Goal: Task Accomplishment & Management: Manage account settings

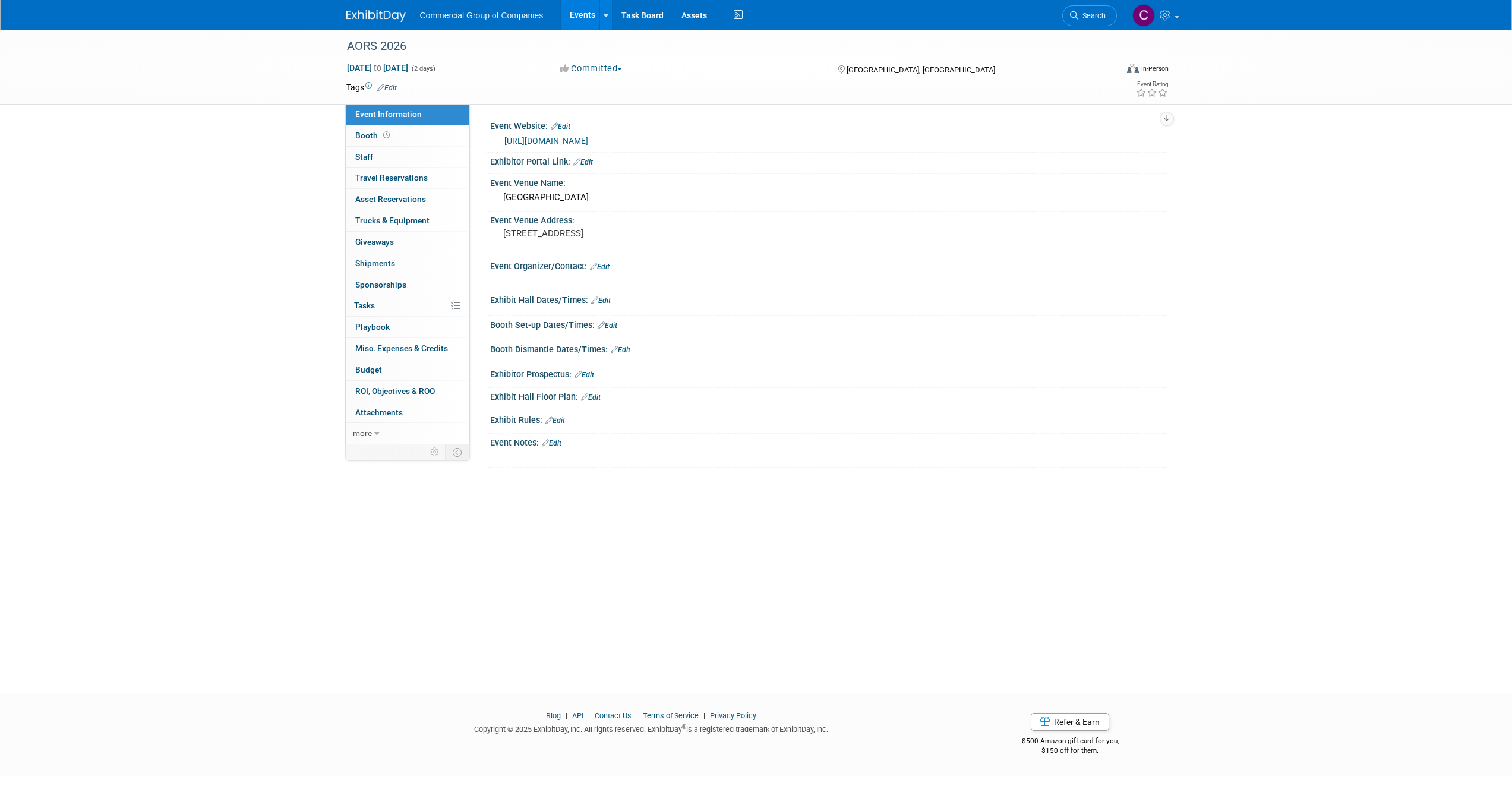
click at [657, 168] on div at bounding box center [828, 167] width 659 height 3
click at [590, 375] on link "Edit" at bounding box center [584, 375] width 20 height 8
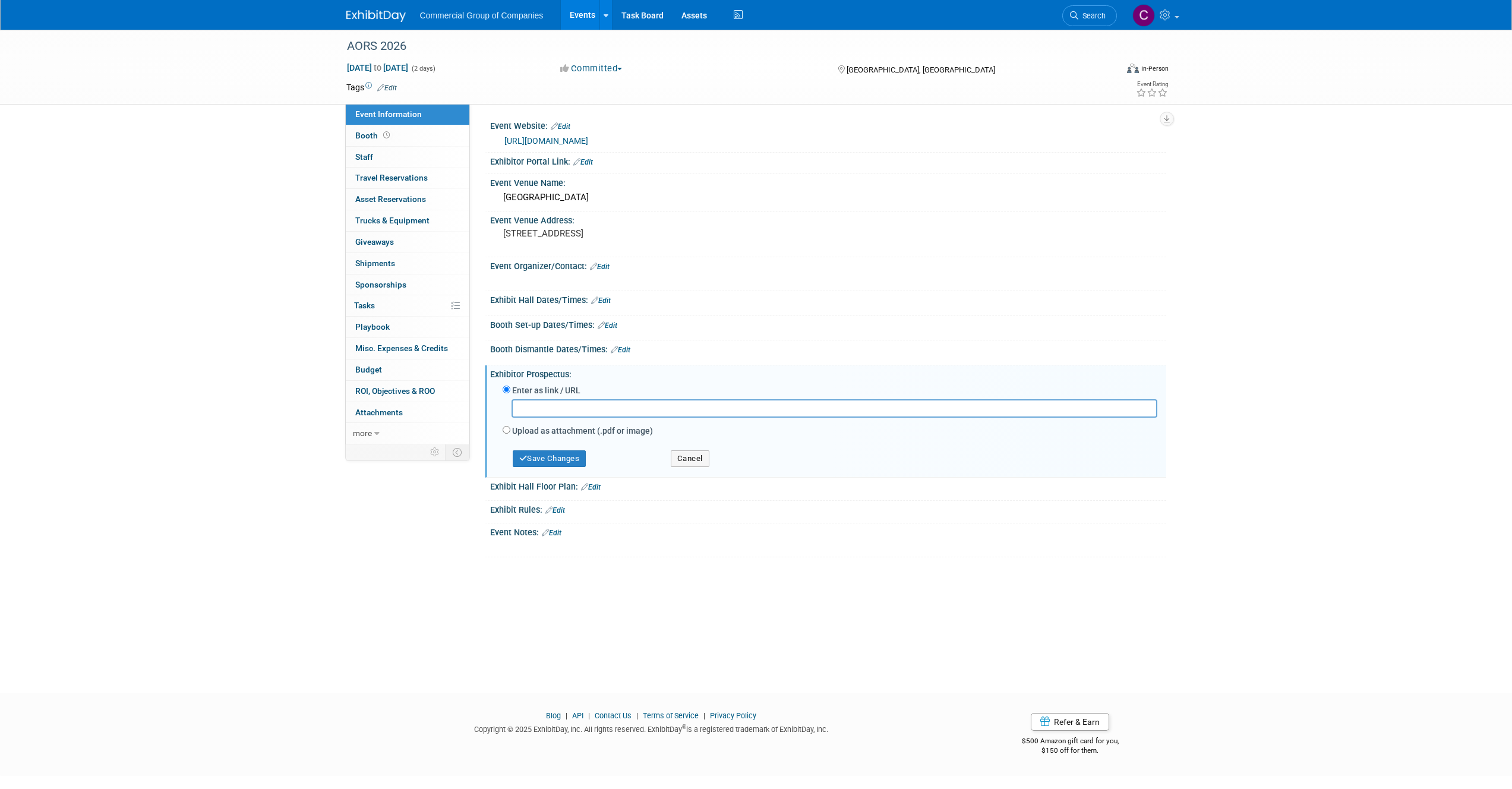
click at [575, 426] on label "Upload as attachment (.pdf or image)" at bounding box center [582, 431] width 141 height 12
click at [510, 426] on input "Upload as attachment (.pdf or image)" at bounding box center [506, 430] width 8 height 8
radio input "true"
click at [547, 427] on input "file" at bounding box center [493, 424] width 141 height 14
type input "C:\fakepath\2026AORSTradeshowMagazine_RCRSALAHost_FinalRev2_Reduced.pdf"
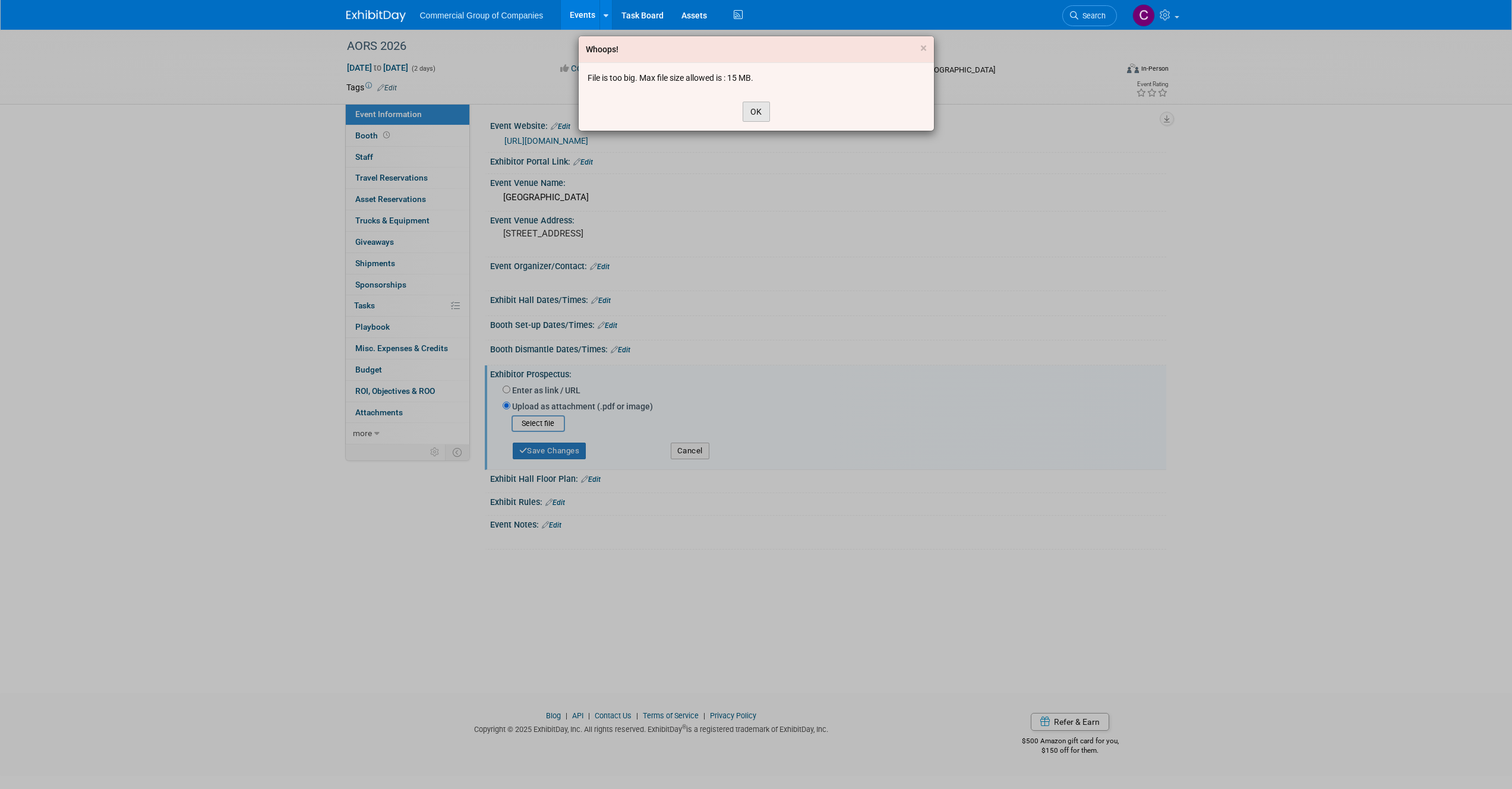
click at [762, 104] on button "OK" at bounding box center [756, 111] width 27 height 20
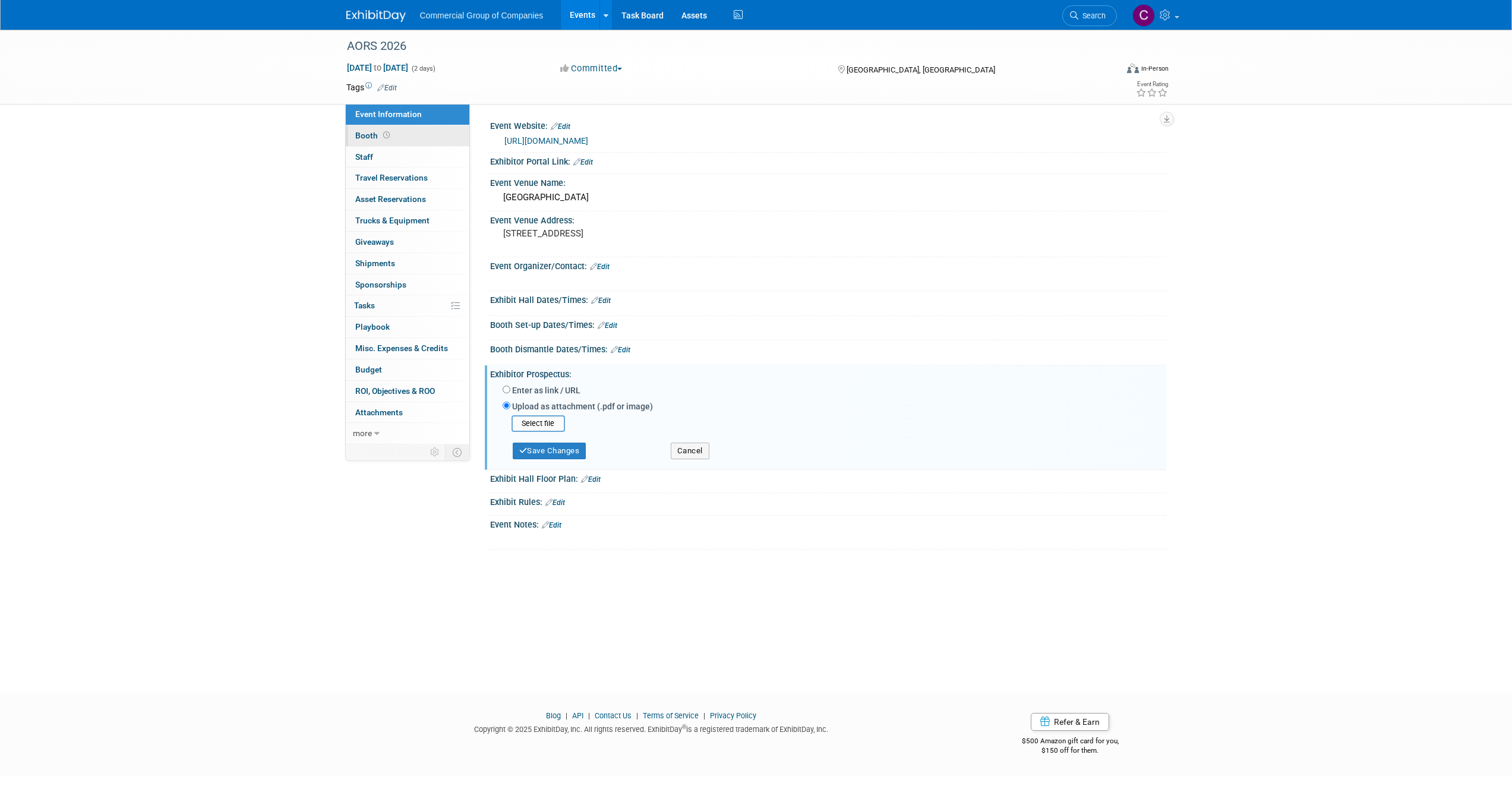
click at [419, 138] on link "Booth" at bounding box center [407, 135] width 123 height 21
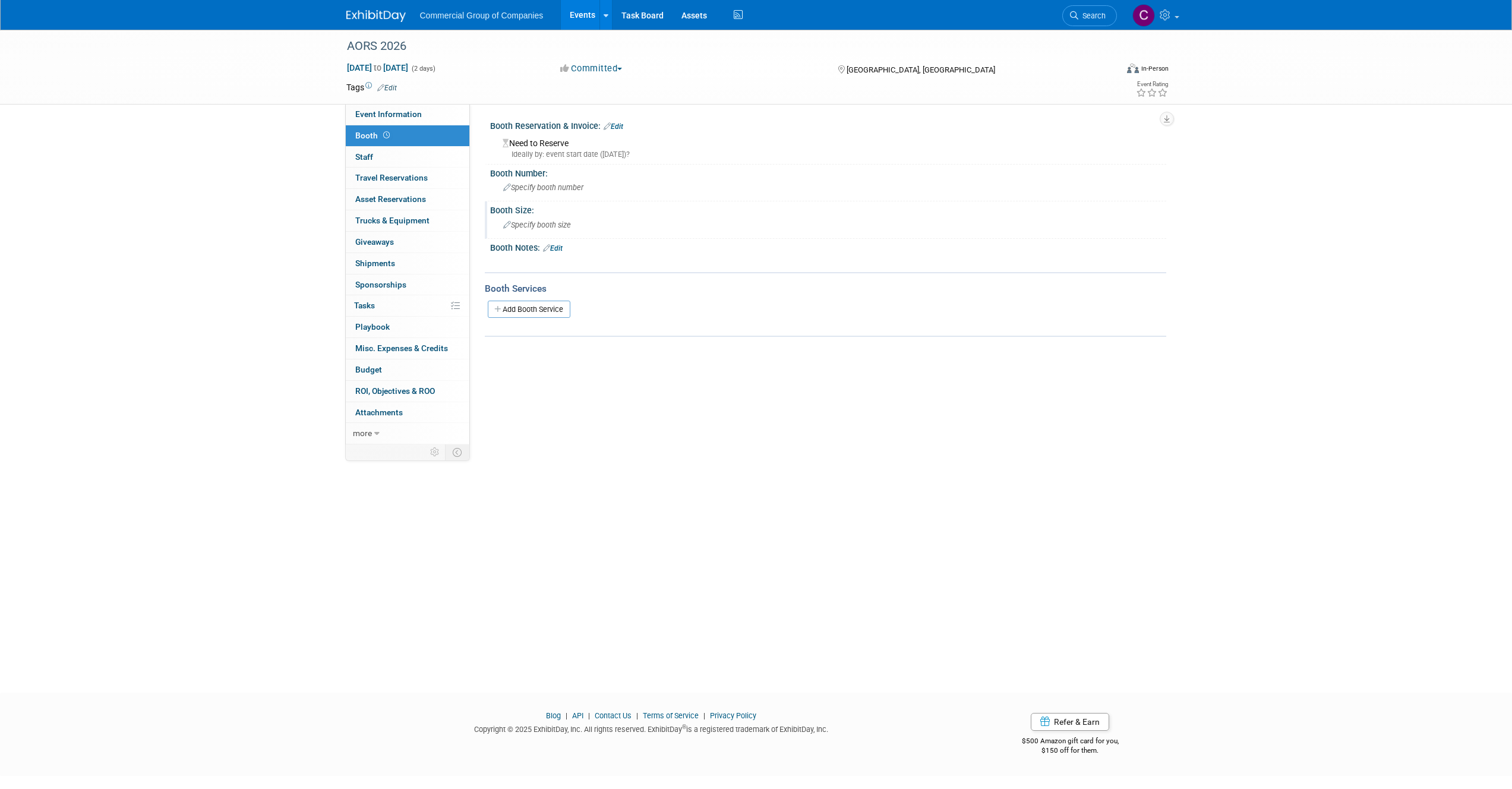
click at [526, 218] on div "Specify booth size" at bounding box center [828, 225] width 659 height 18
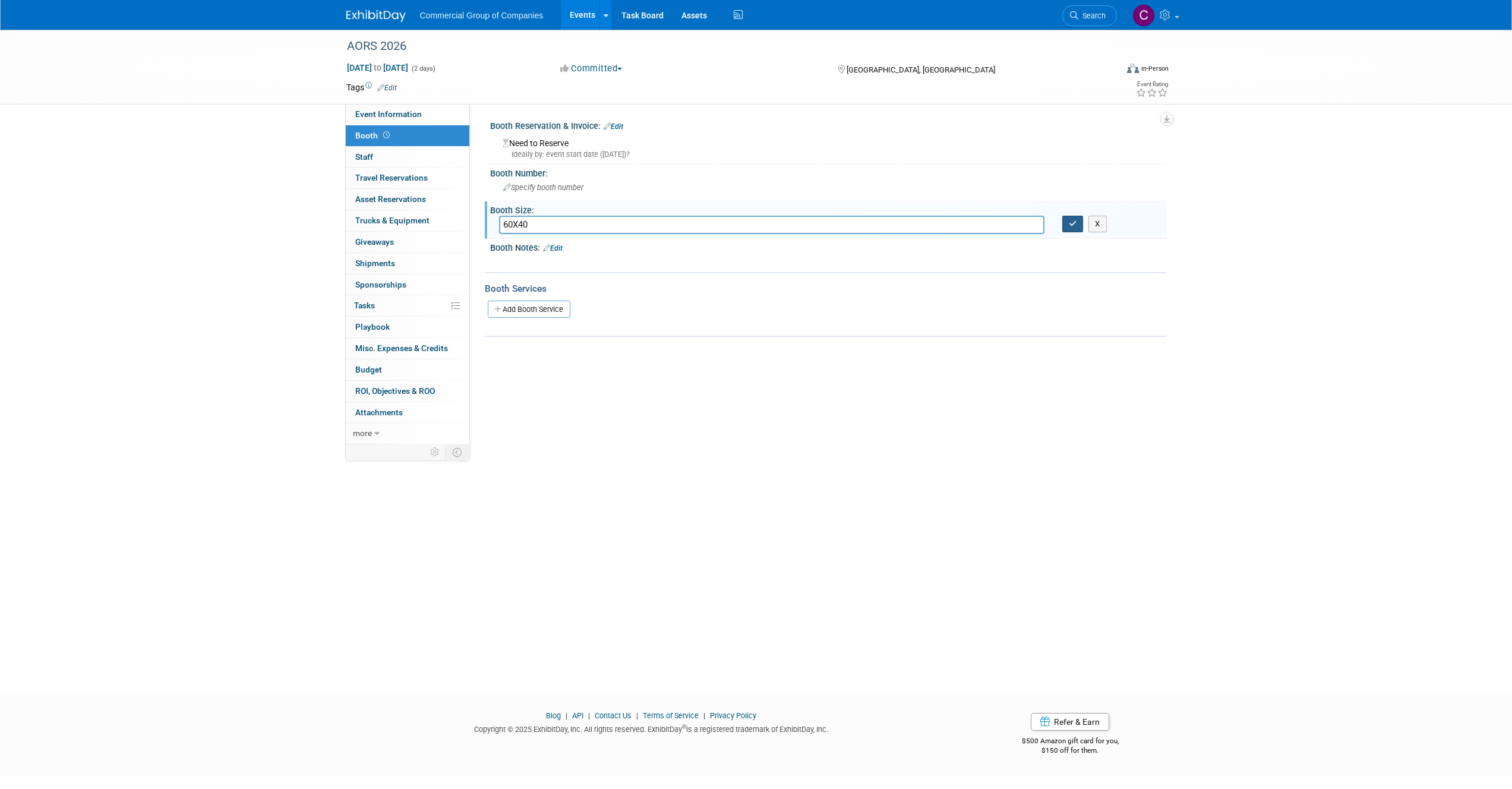
type input "60X40"
click at [1073, 218] on button "button" at bounding box center [1073, 224] width 21 height 17
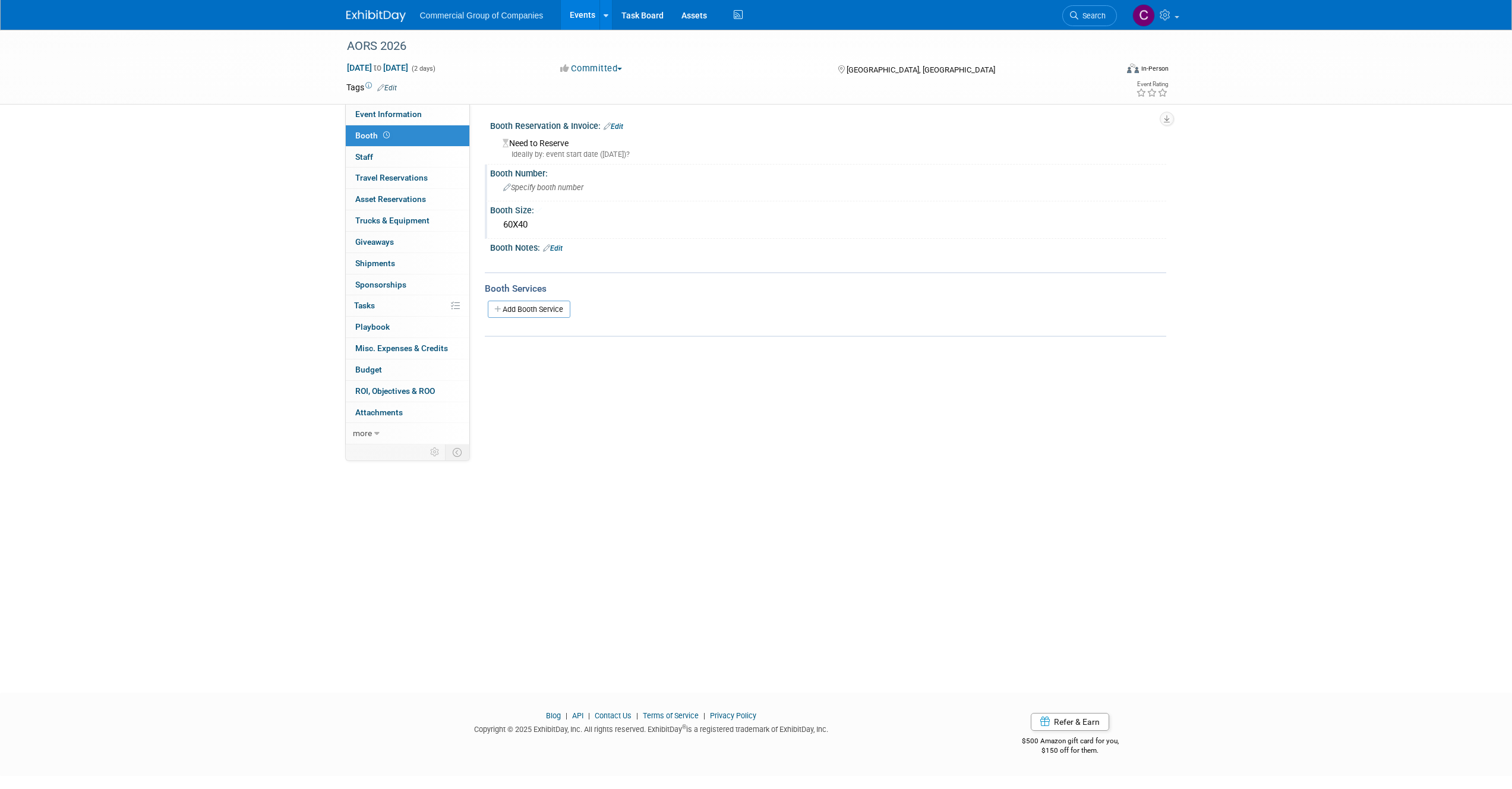
click at [600, 191] on div "Specify booth number" at bounding box center [828, 187] width 659 height 18
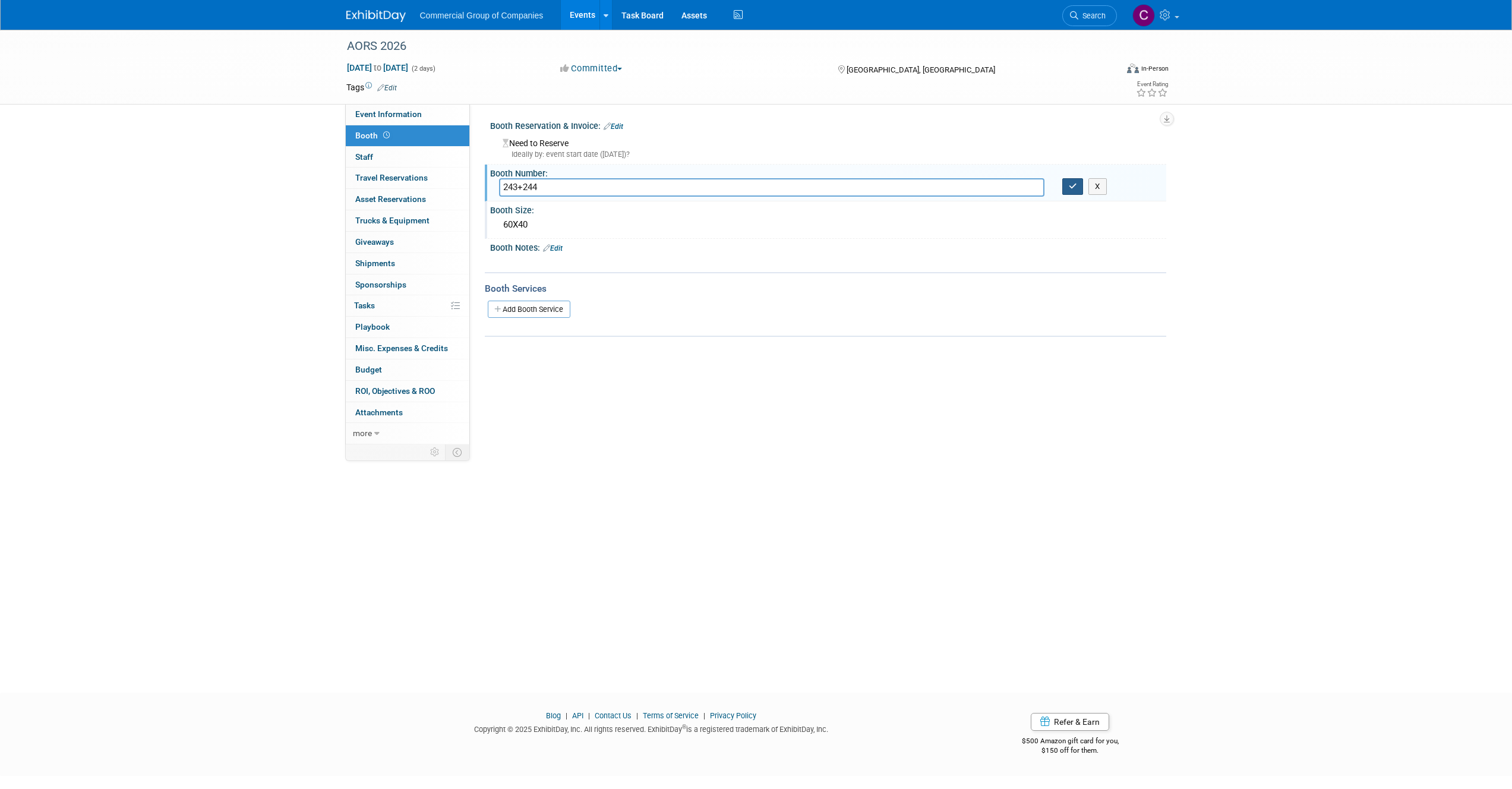
type input "243+244"
click at [1069, 191] on button "button" at bounding box center [1073, 187] width 21 height 17
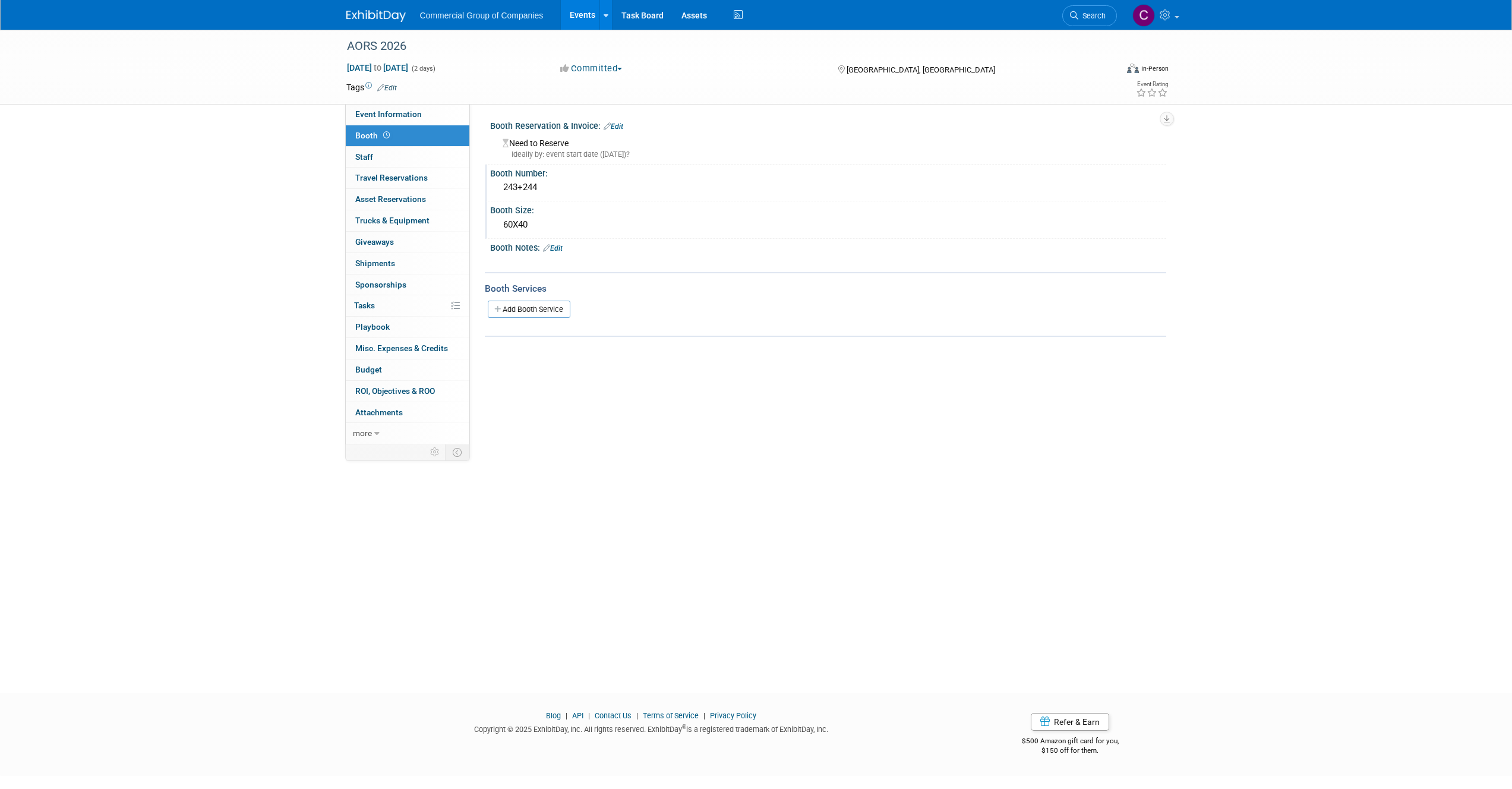
click at [557, 253] on div "X" at bounding box center [827, 256] width 662 height 6
click at [557, 250] on link "Edit" at bounding box center [552, 248] width 20 height 8
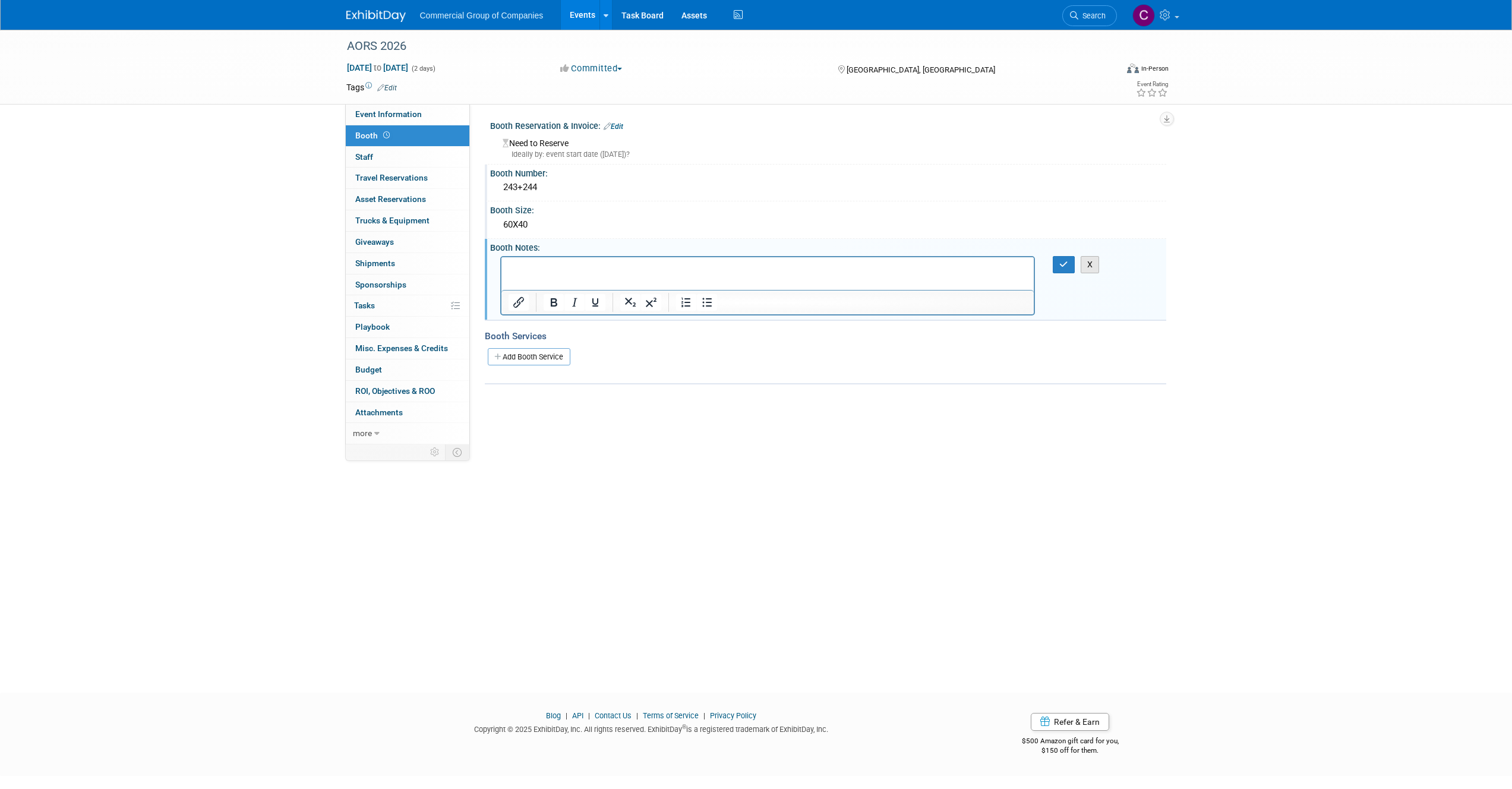
click at [1086, 262] on button "X" at bounding box center [1090, 265] width 19 height 17
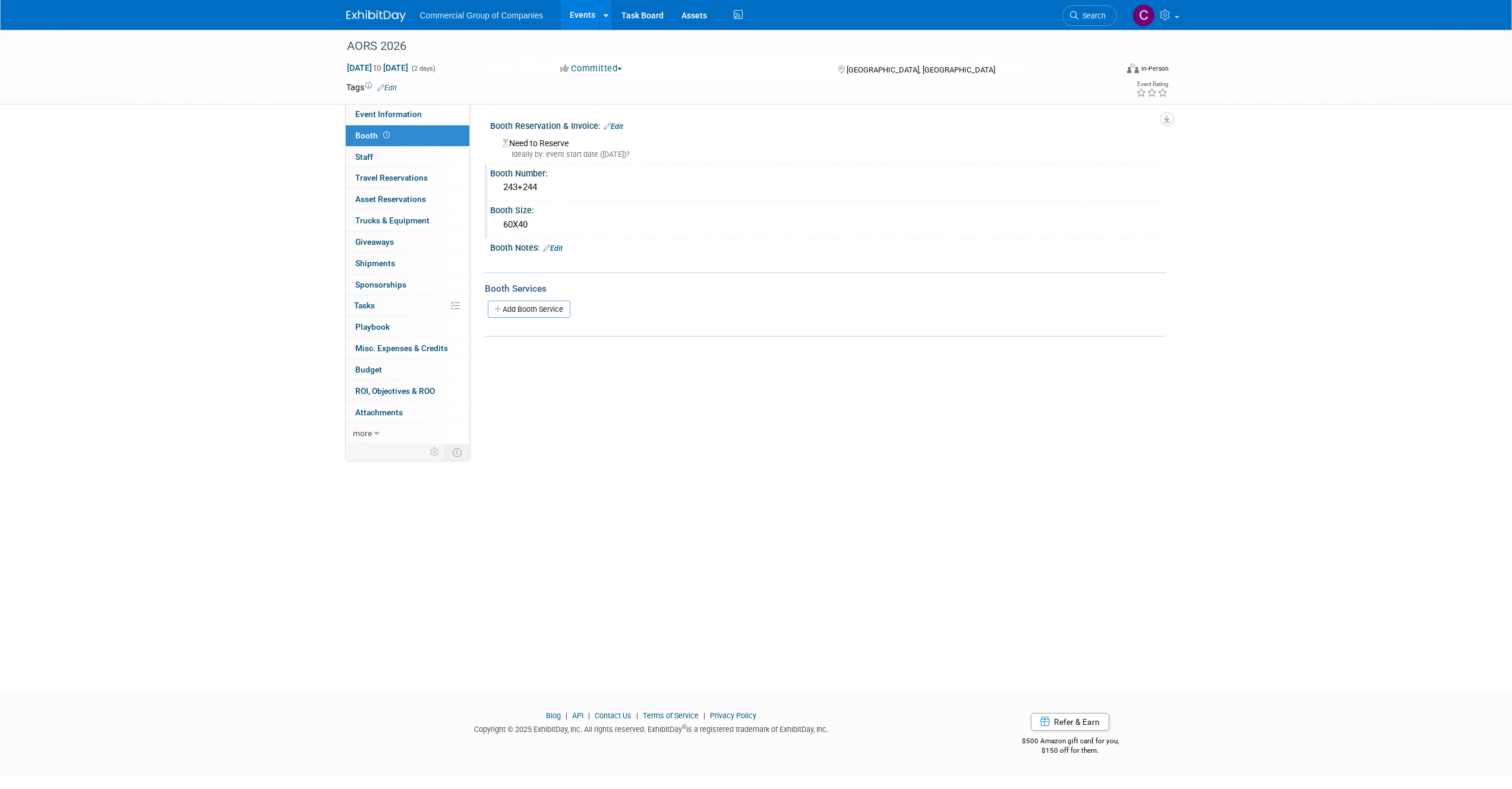
click at [620, 128] on link "Edit" at bounding box center [613, 126] width 20 height 8
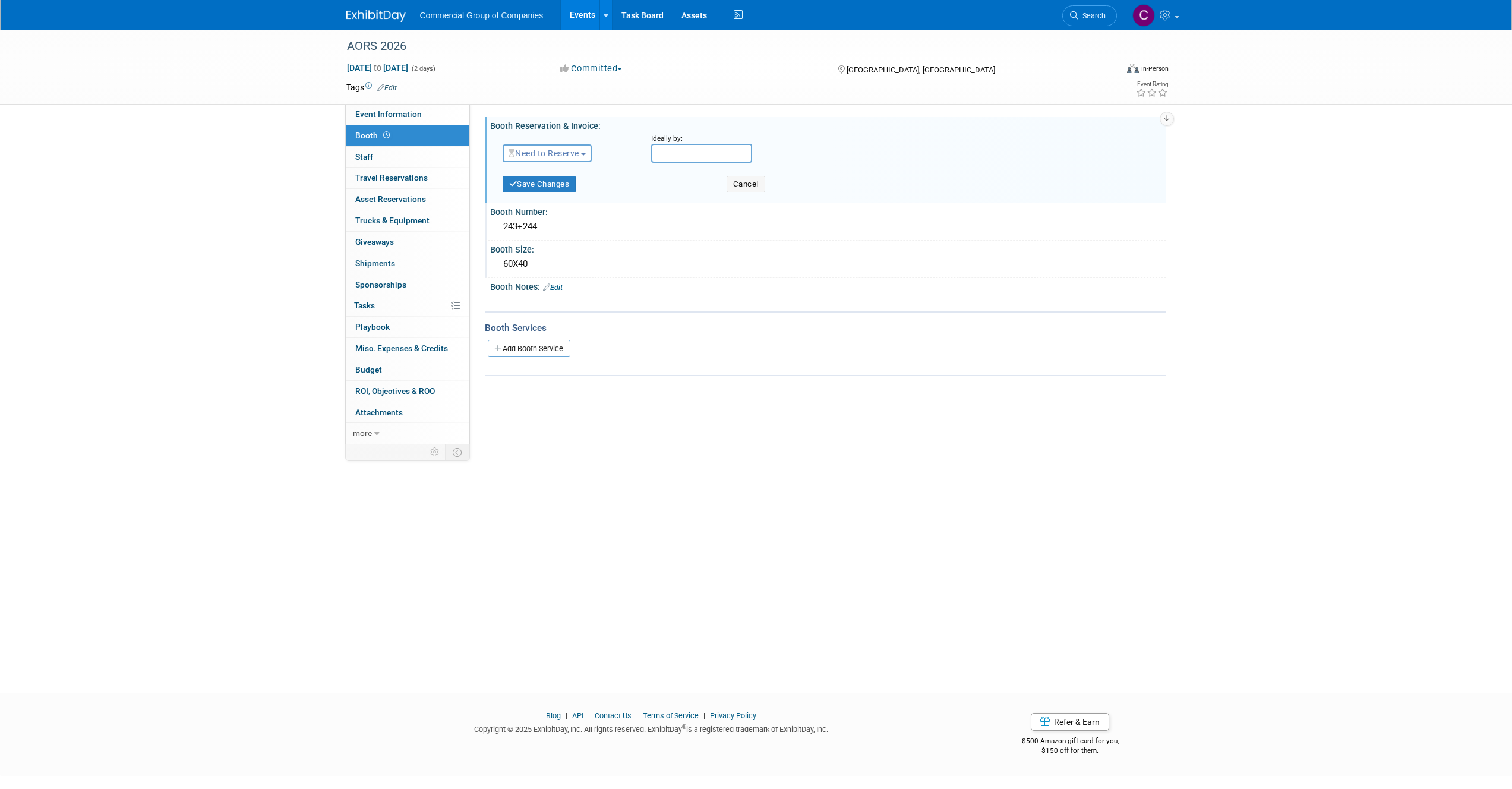
click at [574, 153] on span "Need to Reserve" at bounding box center [544, 153] width 71 height 10
click at [548, 185] on link "Reserved" at bounding box center [566, 190] width 127 height 17
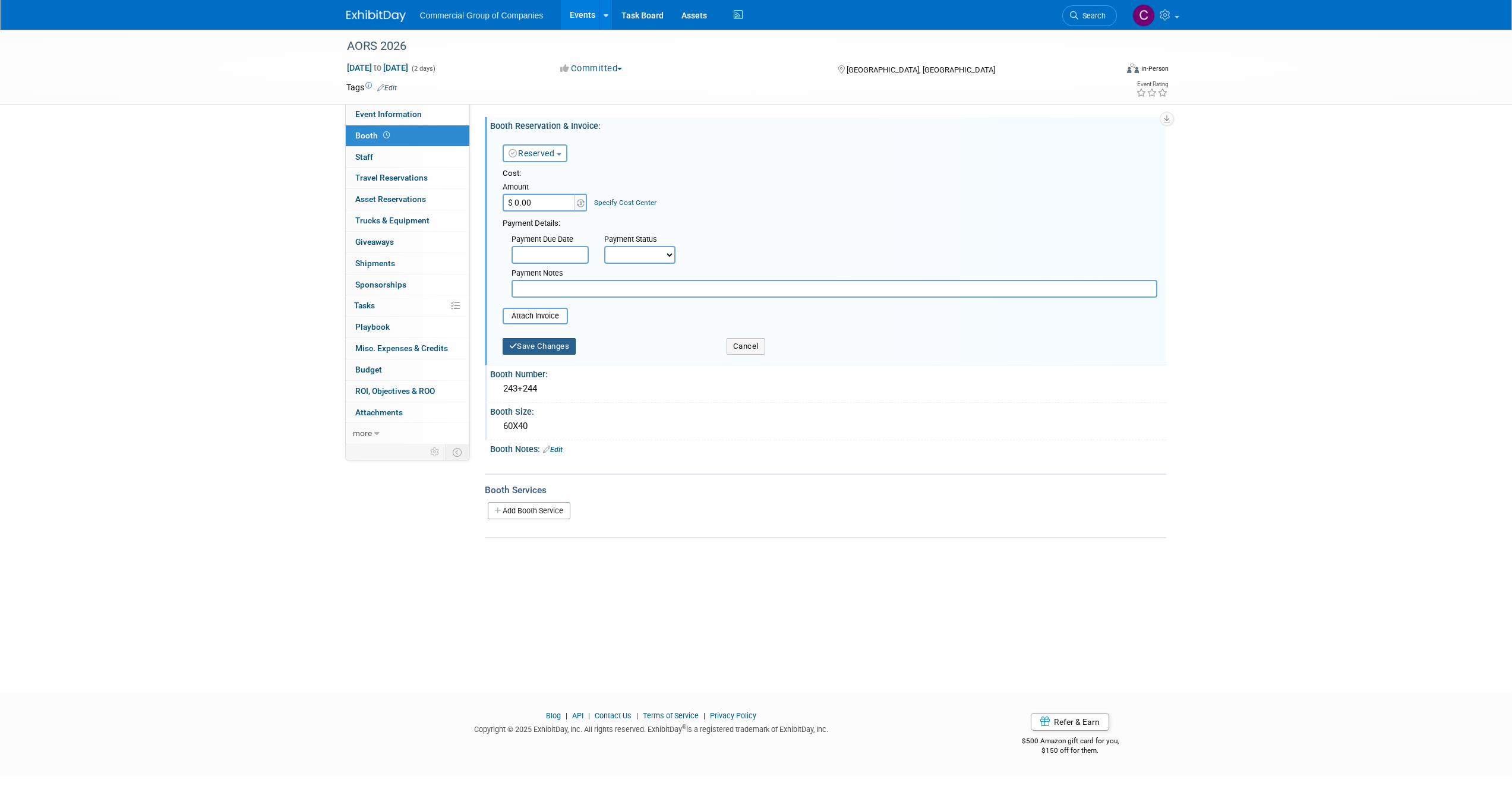
click at [533, 340] on button "Save Changes" at bounding box center [539, 346] width 74 height 17
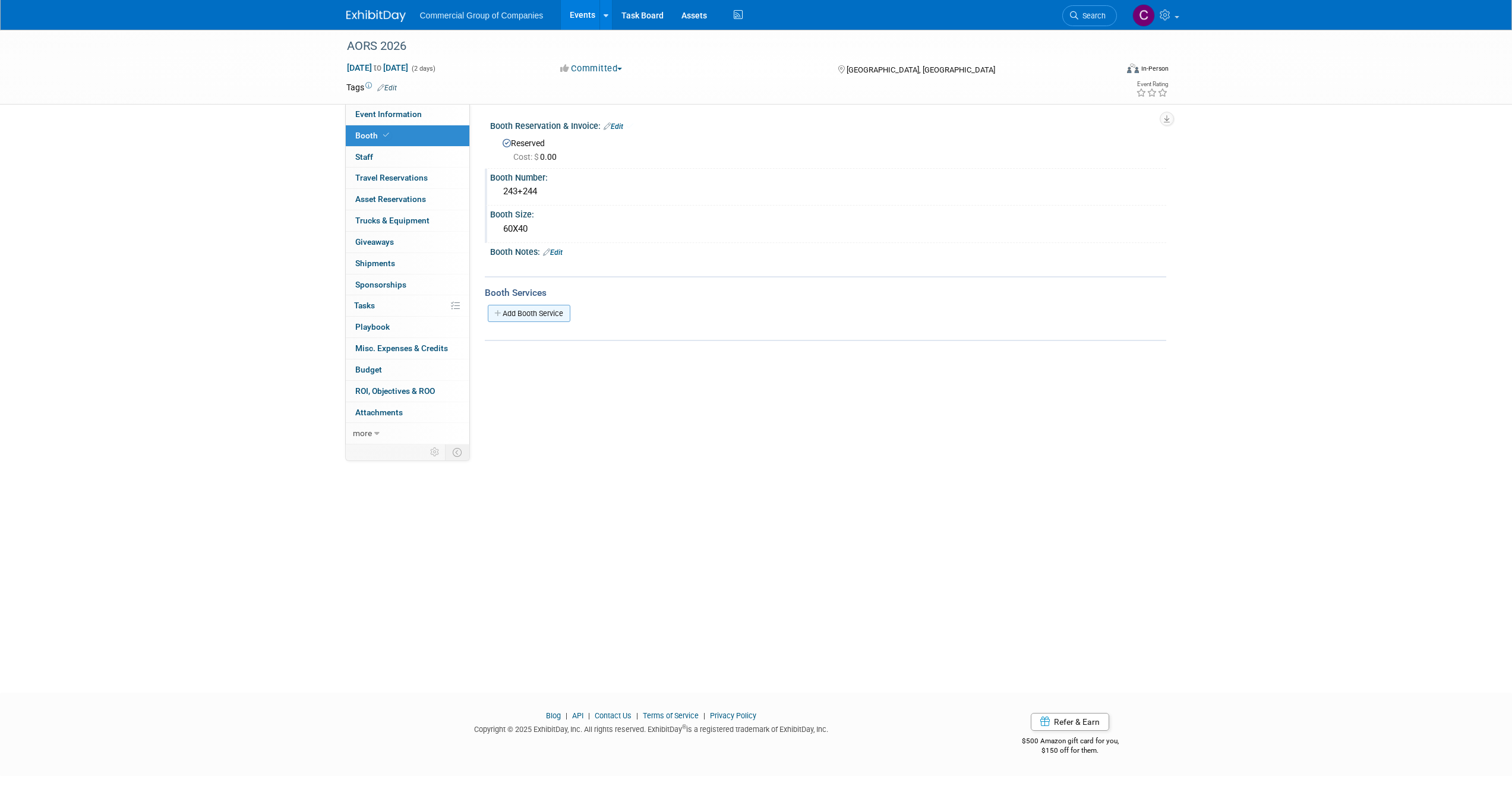
click at [544, 311] on link "Add Booth Service" at bounding box center [529, 313] width 83 height 17
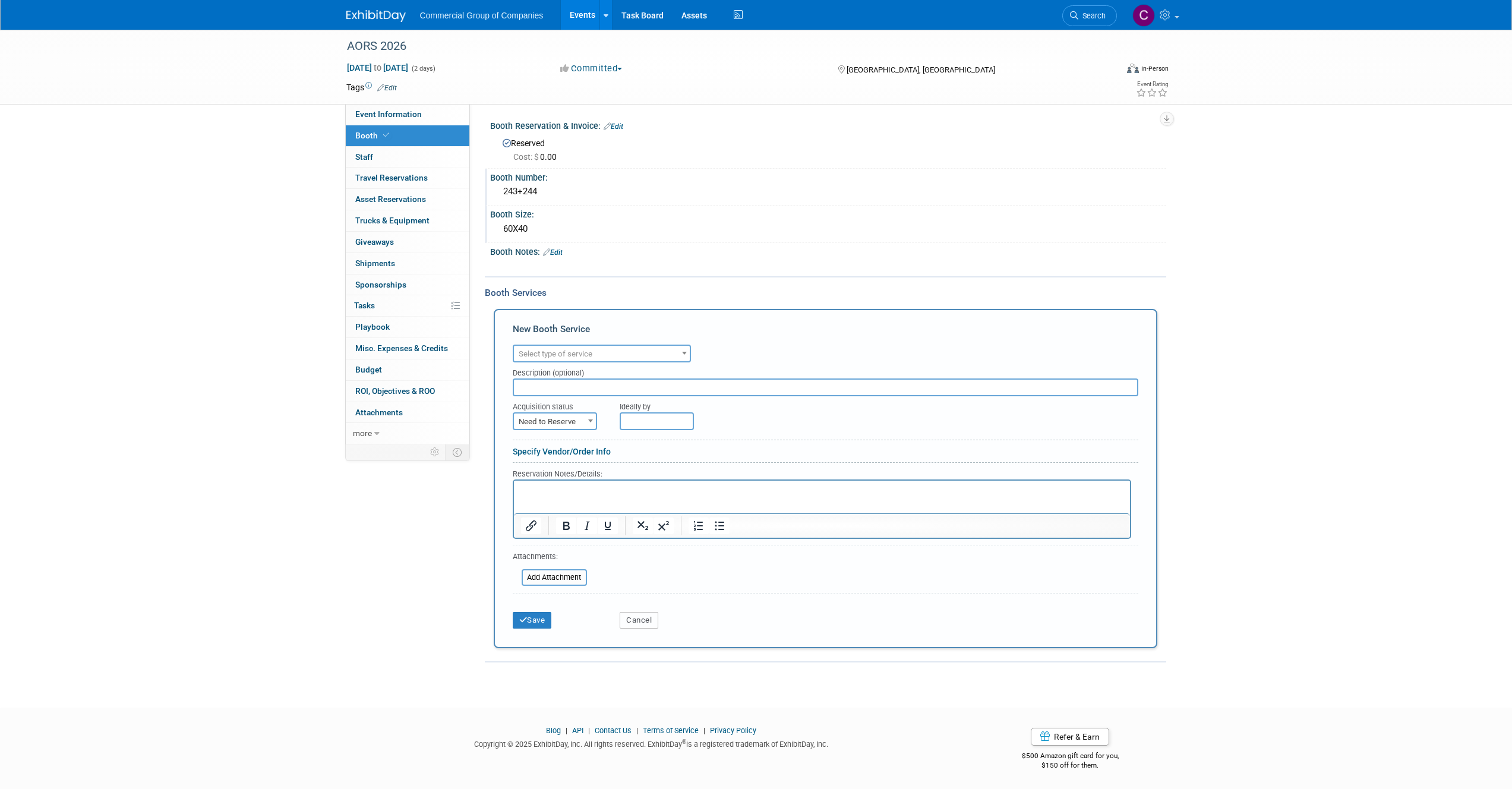
click at [655, 620] on button "Cancel" at bounding box center [639, 620] width 39 height 17
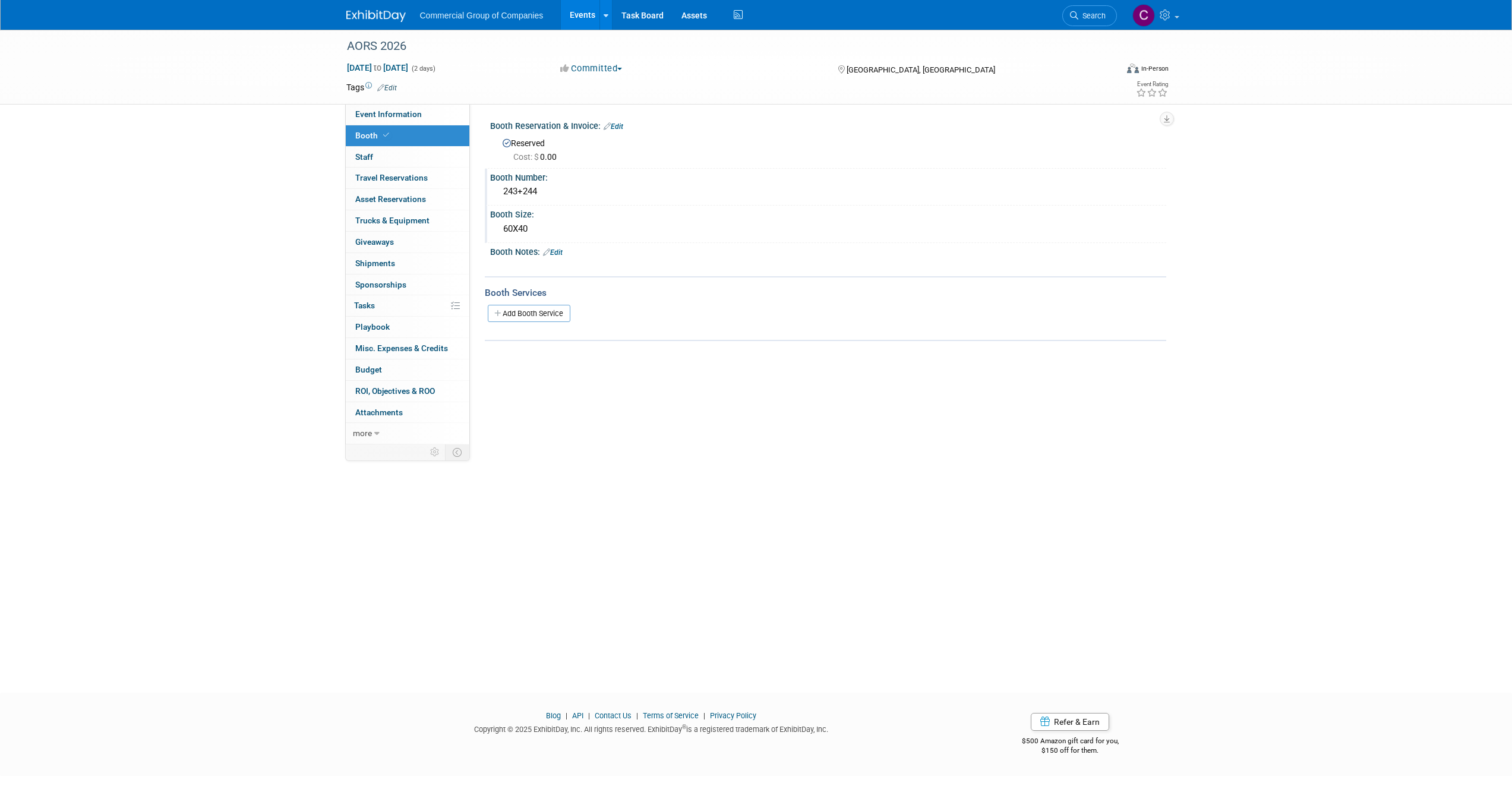
click at [554, 252] on link "Edit" at bounding box center [552, 253] width 20 height 8
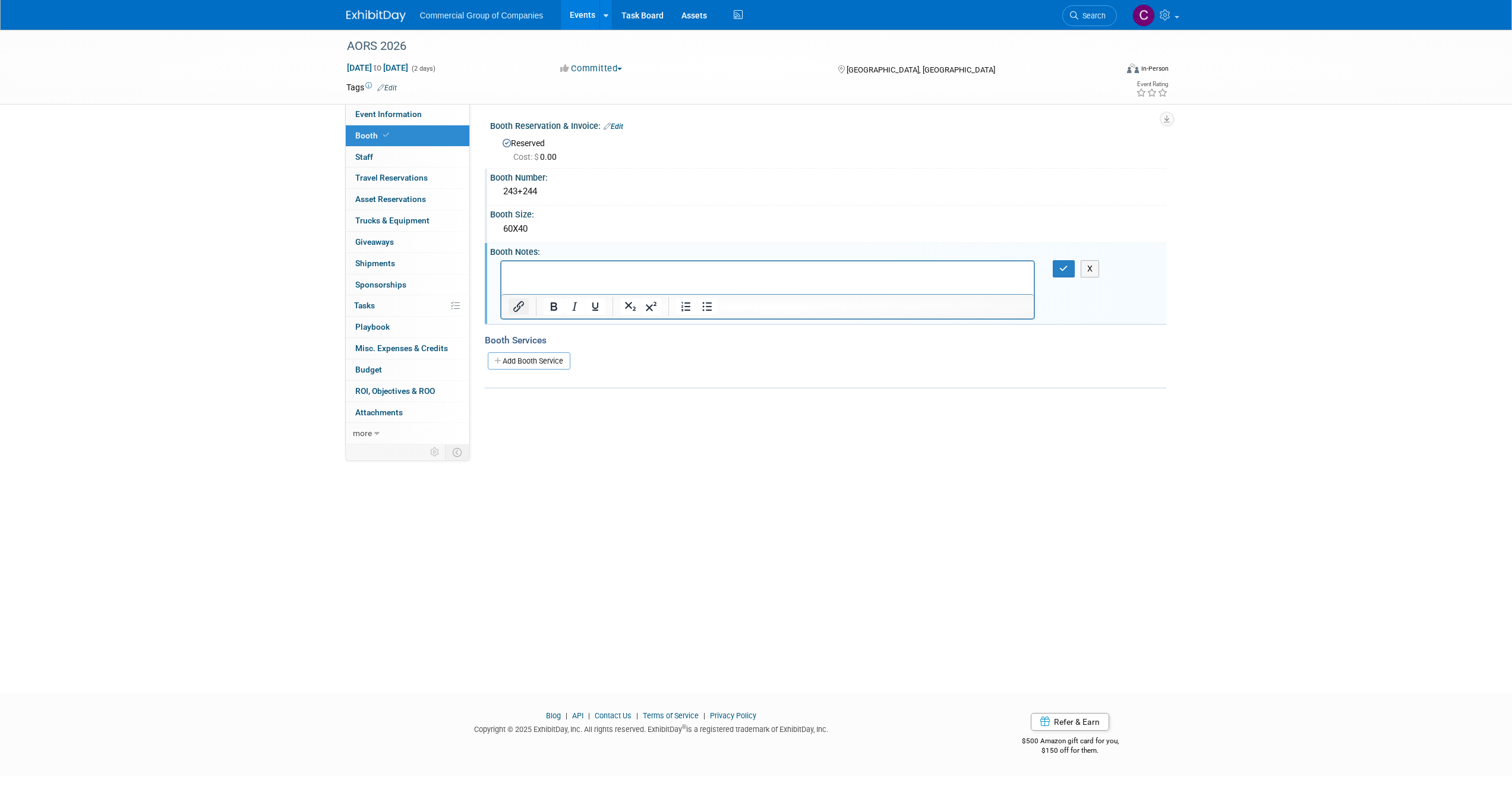
click at [517, 303] on icon "Insert/edit link" at bounding box center [519, 306] width 14 height 14
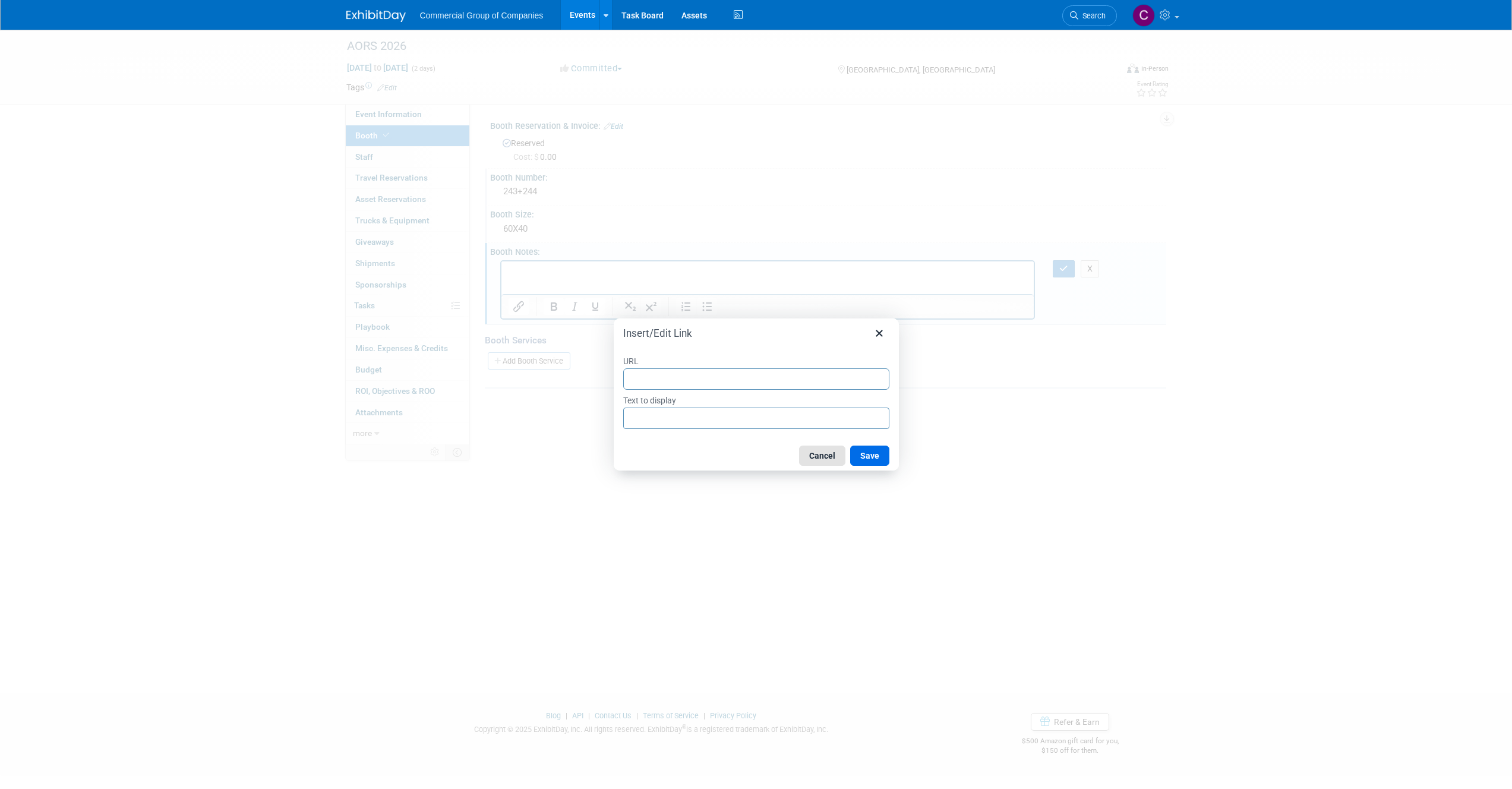
click at [844, 455] on button "Cancel" at bounding box center [822, 456] width 46 height 20
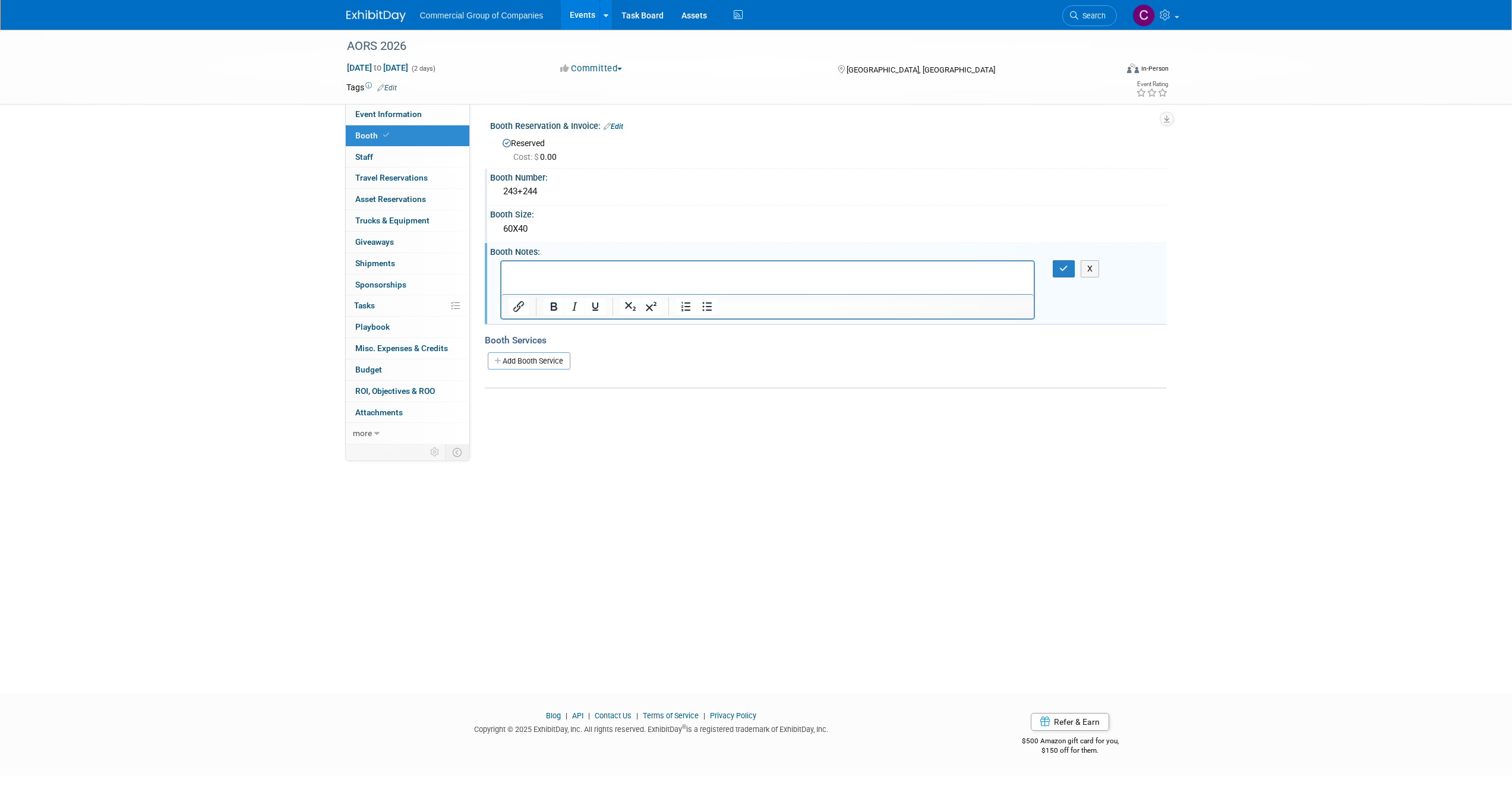
click at [799, 273] on p "Rich Text Area. Press ALT-0 for help." at bounding box center [767, 272] width 519 height 12
click at [738, 277] on p "Rich Text Area. Press ALT-0 for help." at bounding box center [767, 272] width 519 height 12
click at [1066, 270] on icon "button" at bounding box center [1064, 269] width 9 height 8
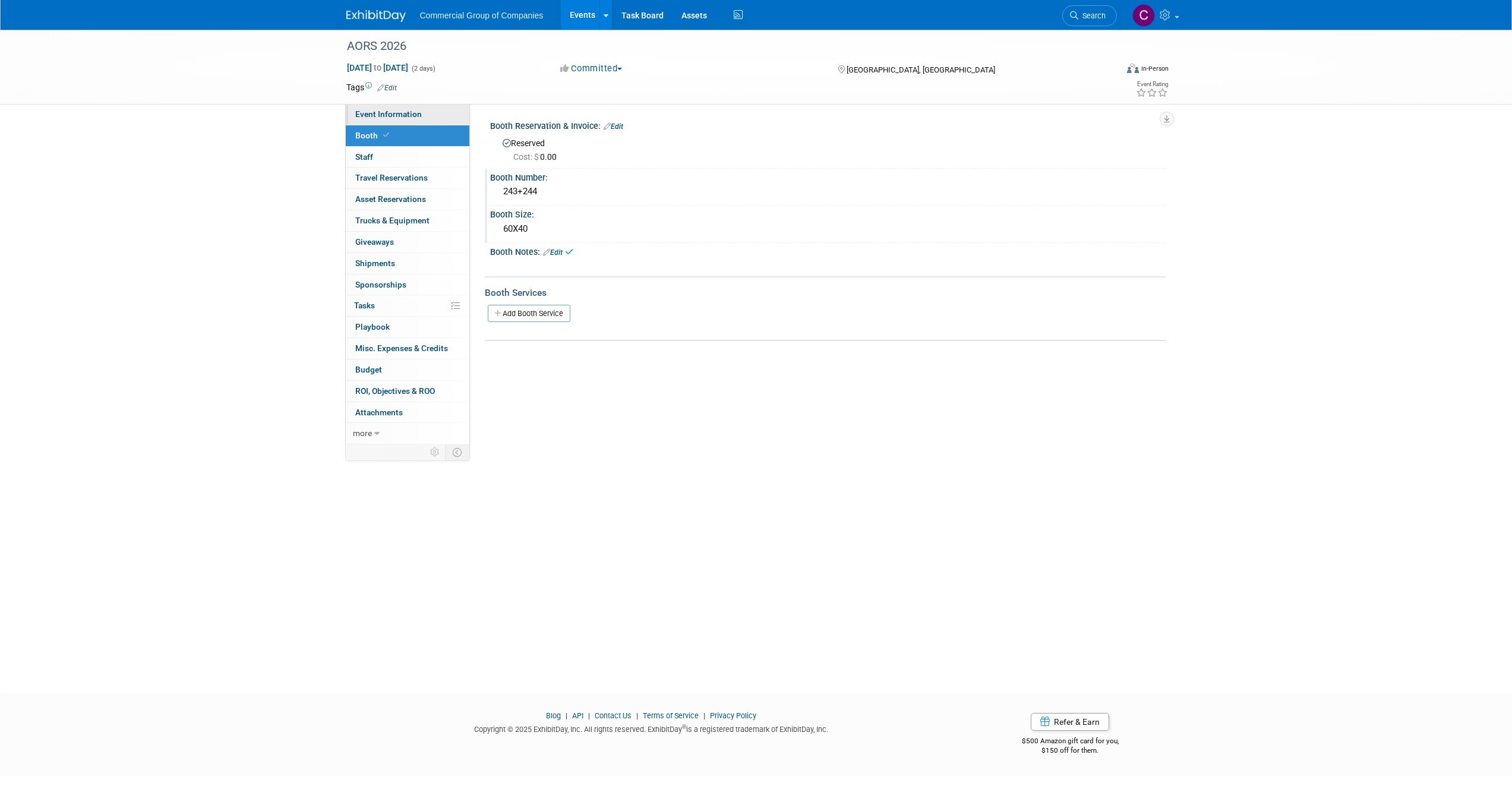
click at [418, 116] on span "Event Information" at bounding box center [389, 114] width 67 height 10
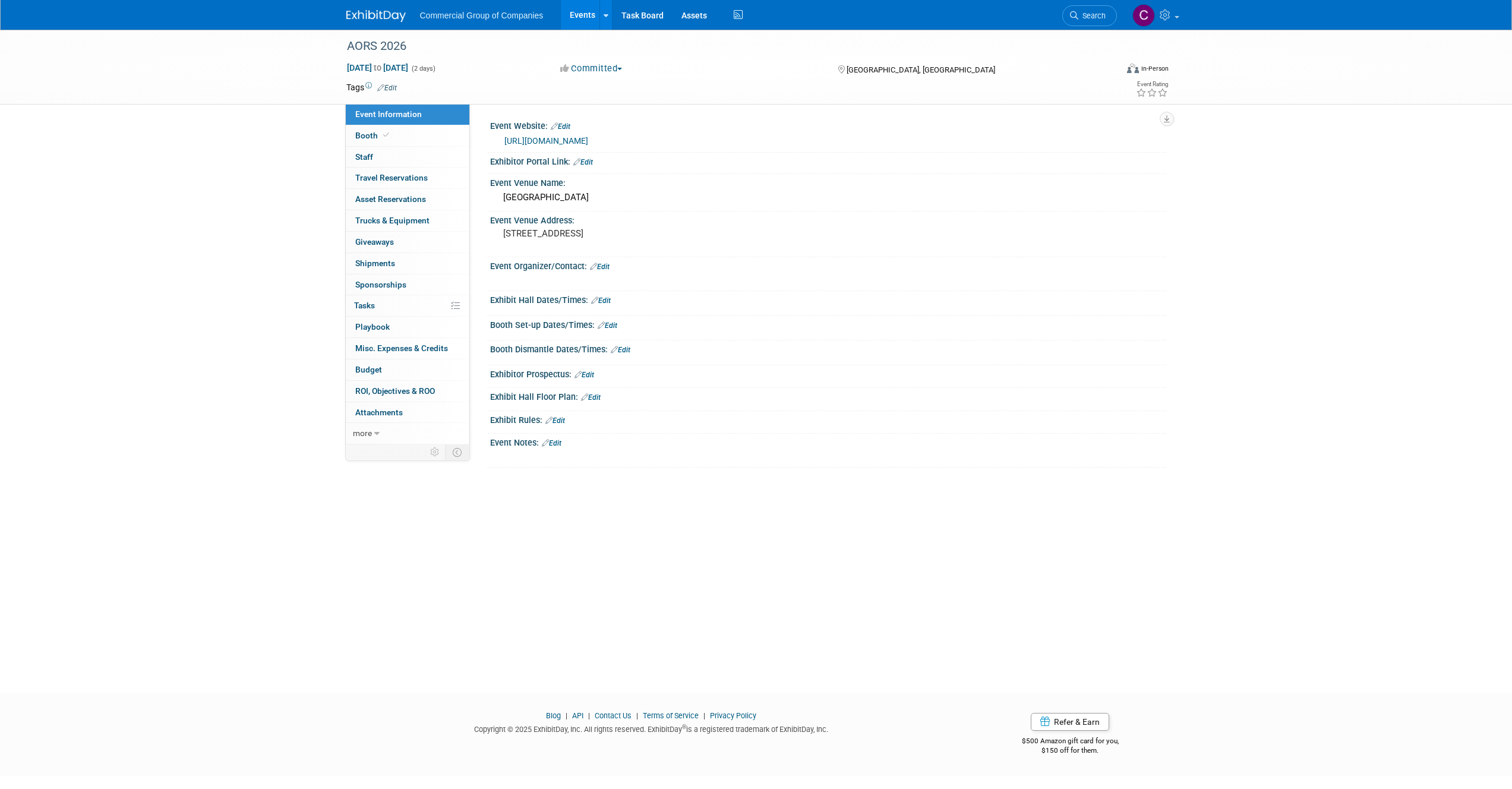
click at [592, 396] on link "Edit" at bounding box center [591, 397] width 20 height 8
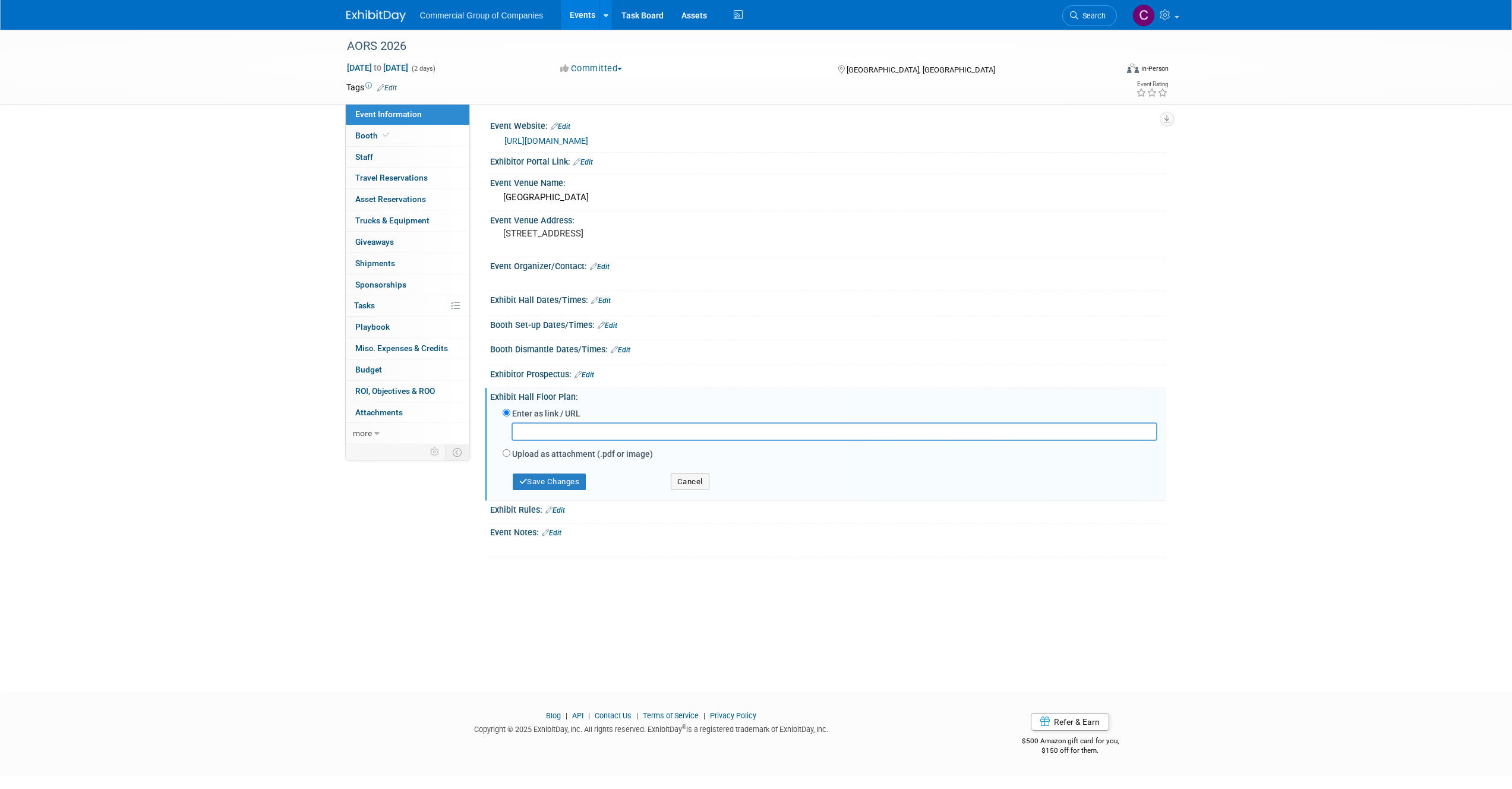
click at [538, 453] on label "Upload as attachment (.pdf or image)" at bounding box center [582, 454] width 141 height 12
click at [510, 453] on input "Upload as attachment (.pdf or image)" at bounding box center [506, 453] width 8 height 8
radio input "true"
click at [533, 471] on button "Save Changes" at bounding box center [549, 474] width 74 height 17
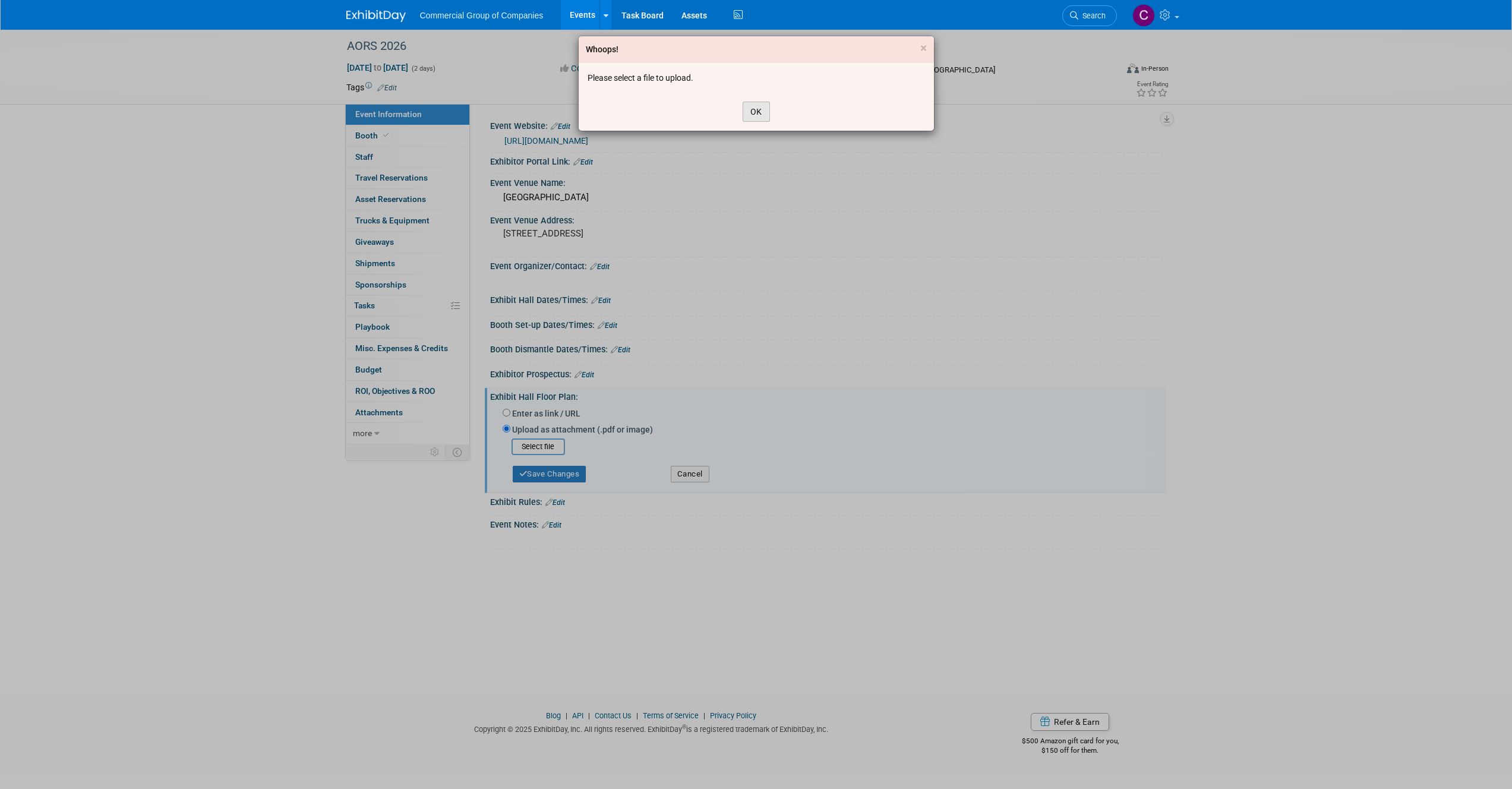
click at [757, 116] on button "OK" at bounding box center [756, 111] width 27 height 20
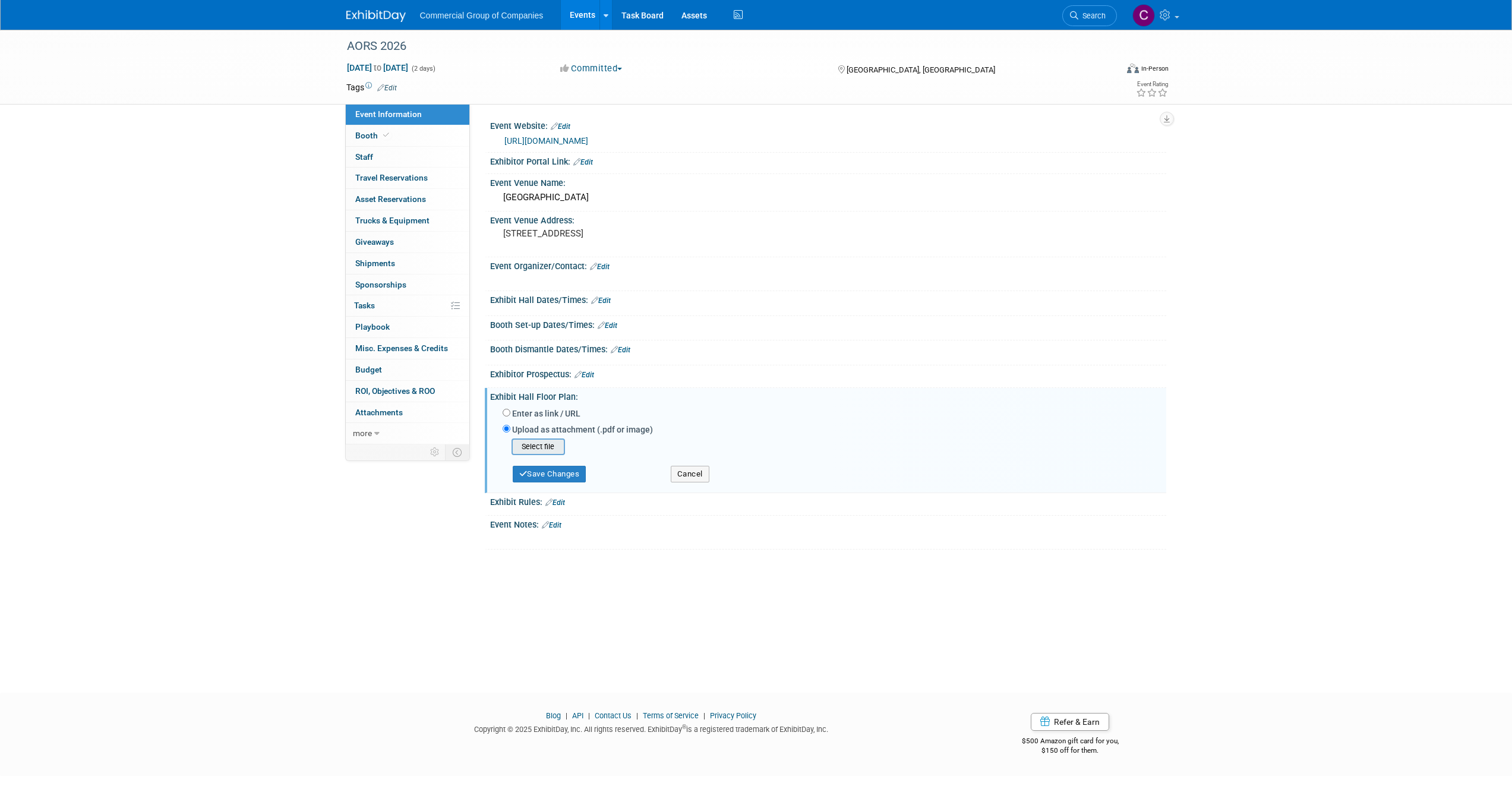
click at [529, 443] on input "file" at bounding box center [493, 447] width 141 height 14
click at [563, 467] on button "Save Changes" at bounding box center [549, 470] width 74 height 17
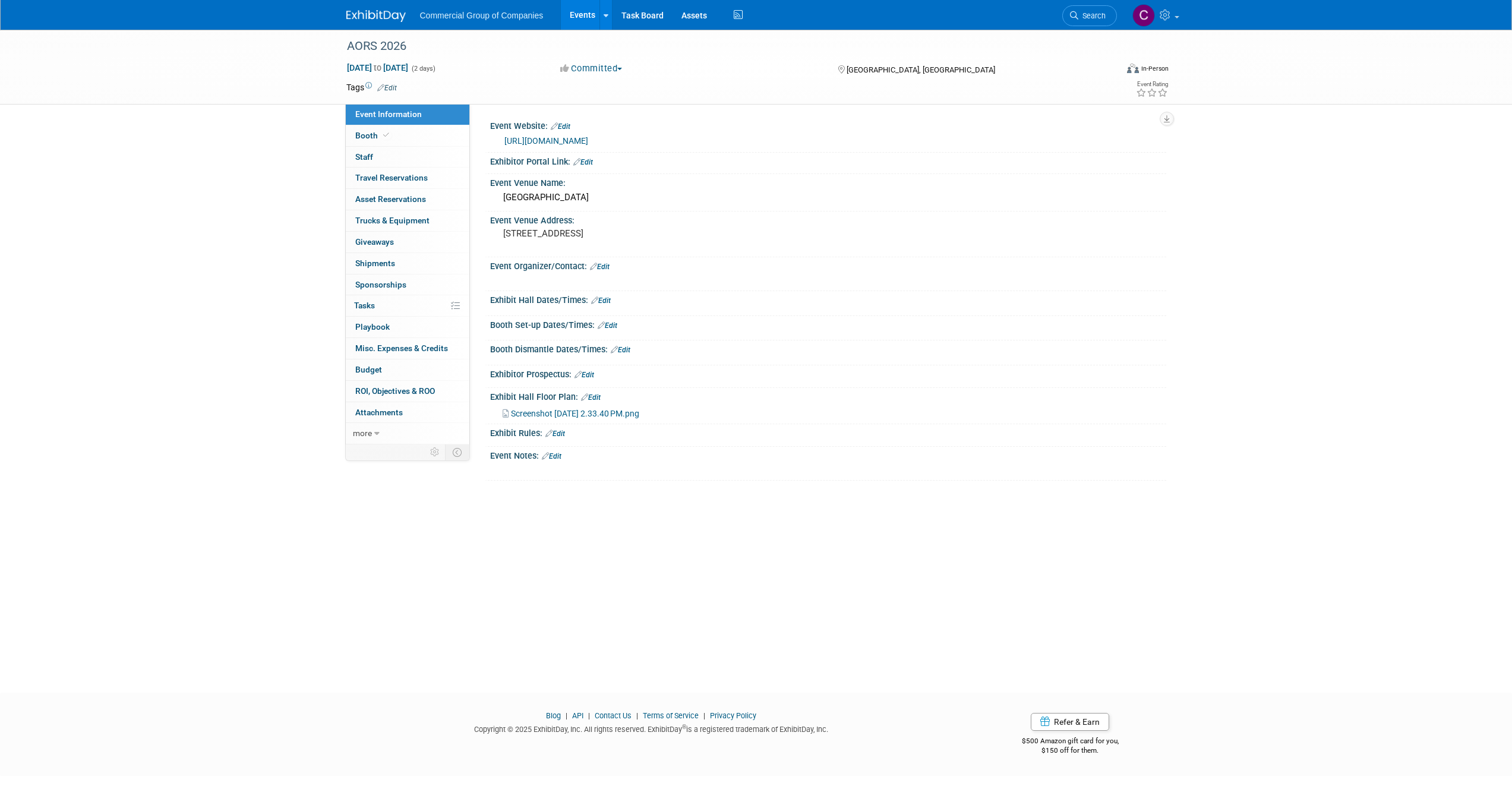
click at [597, 164] on div "Exhibitor Portal Link: Edit" at bounding box center [828, 160] width 676 height 15
click at [598, 373] on div "Exhibitor Prospectus: Edit" at bounding box center [828, 373] width 676 height 15
click at [589, 375] on link "Edit" at bounding box center [584, 375] width 20 height 8
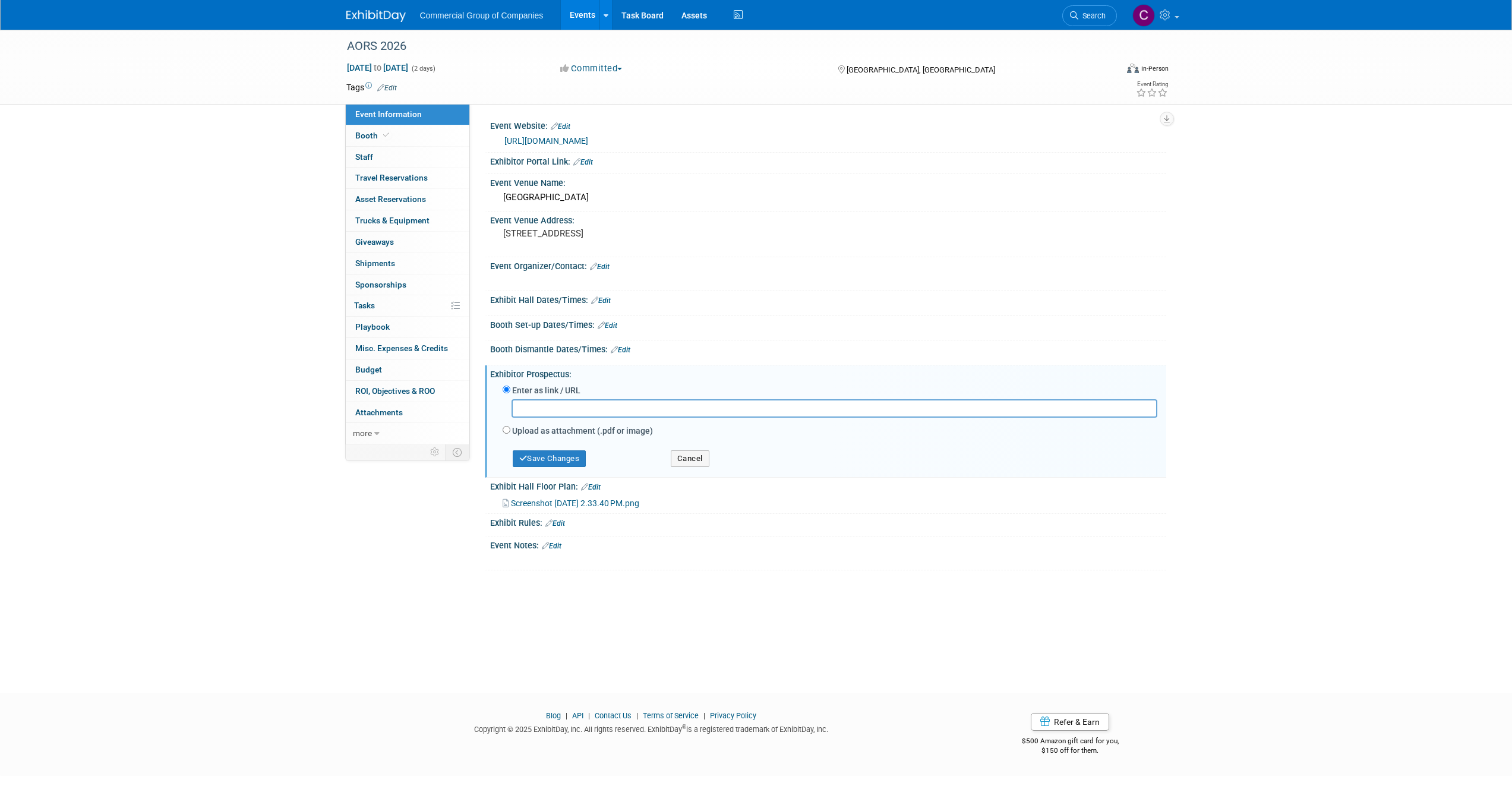
click at [533, 403] on input "text" at bounding box center [834, 408] width 646 height 18
type input "https://www.petawawa.ca/download.php?dl=YToyOntzOjI6ImlkIjtzOjQ6IjI2OTkiO3M6Mzo…"
click at [548, 458] on button "Save Changes" at bounding box center [549, 459] width 74 height 17
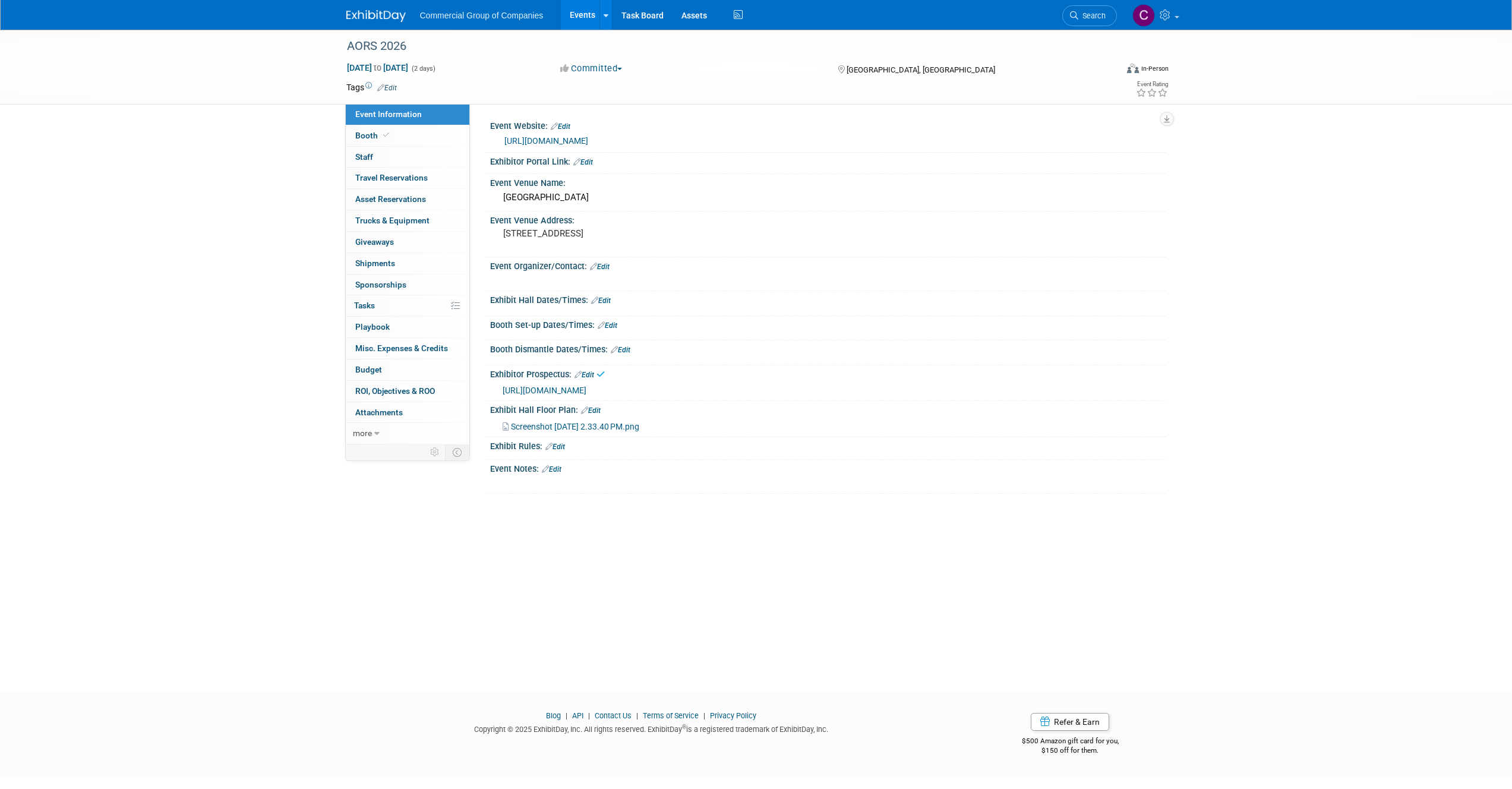
click at [982, 296] on div "Exhibit Hall Dates/Times: Edit" at bounding box center [828, 299] width 676 height 15
click at [362, 20] on img at bounding box center [376, 16] width 60 height 12
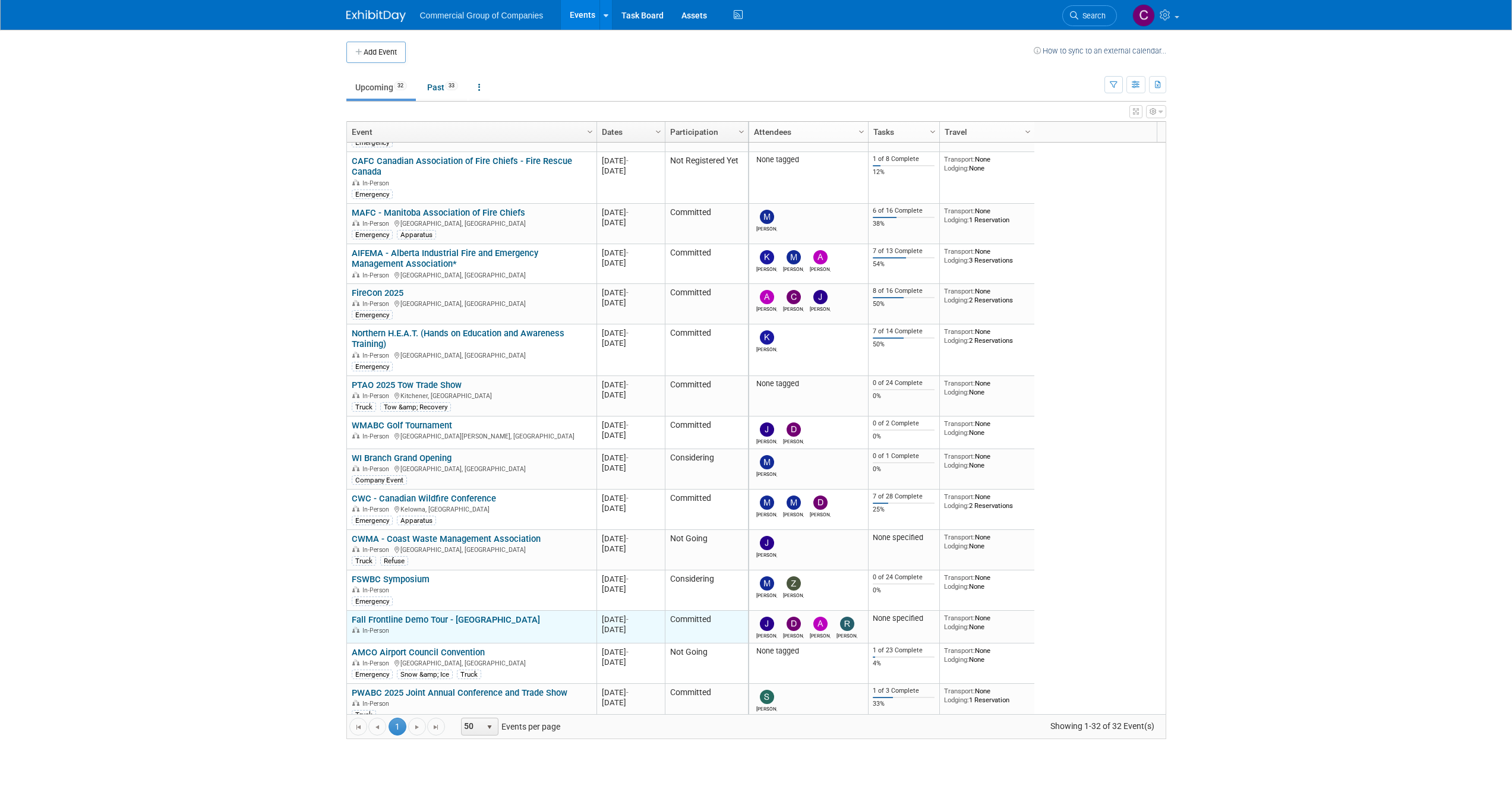
scroll to position [142, 0]
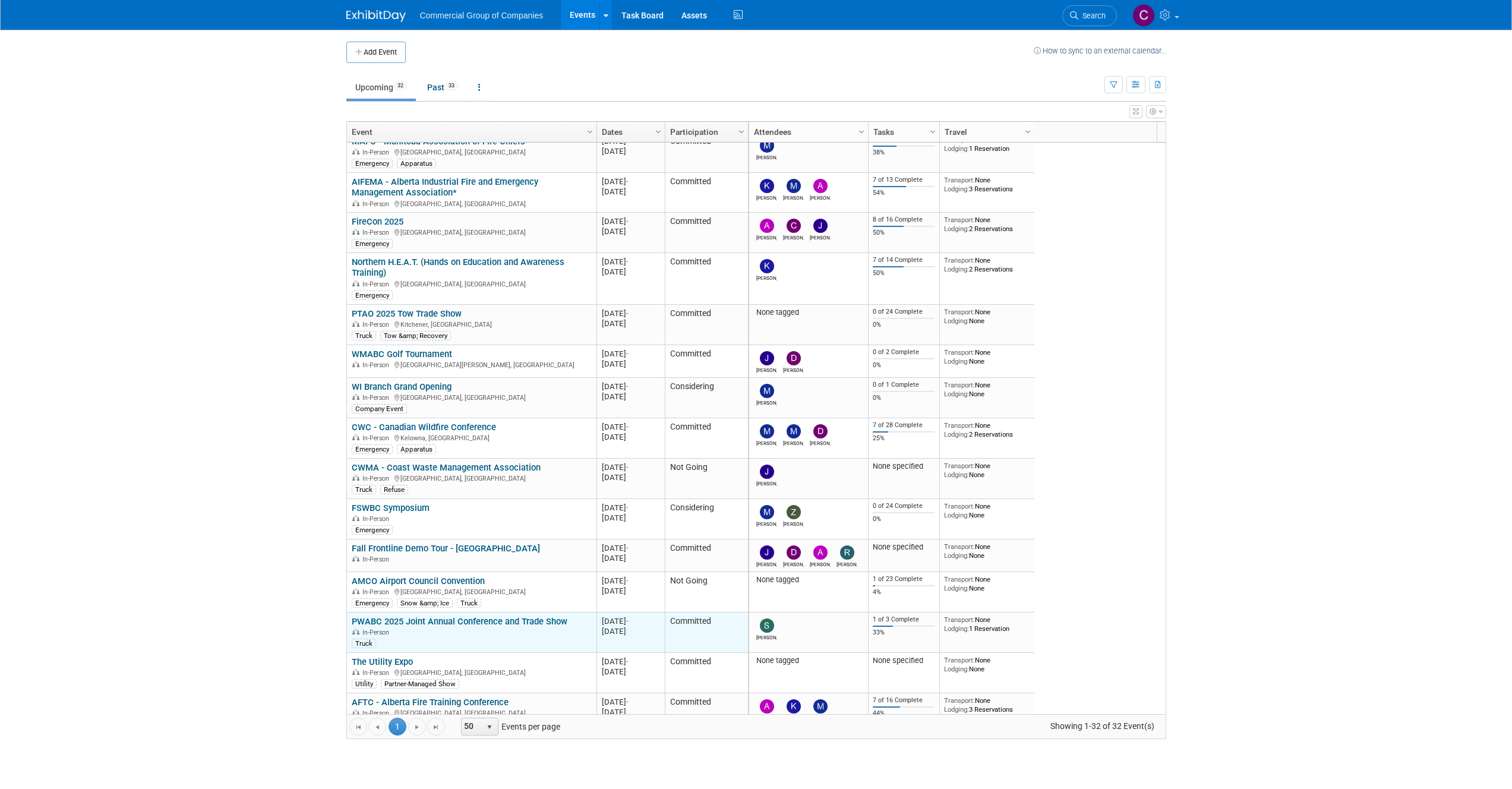
click at [501, 623] on link "PWABC 2025 Joint Annual Conference and Trade Show" at bounding box center [460, 622] width 216 height 11
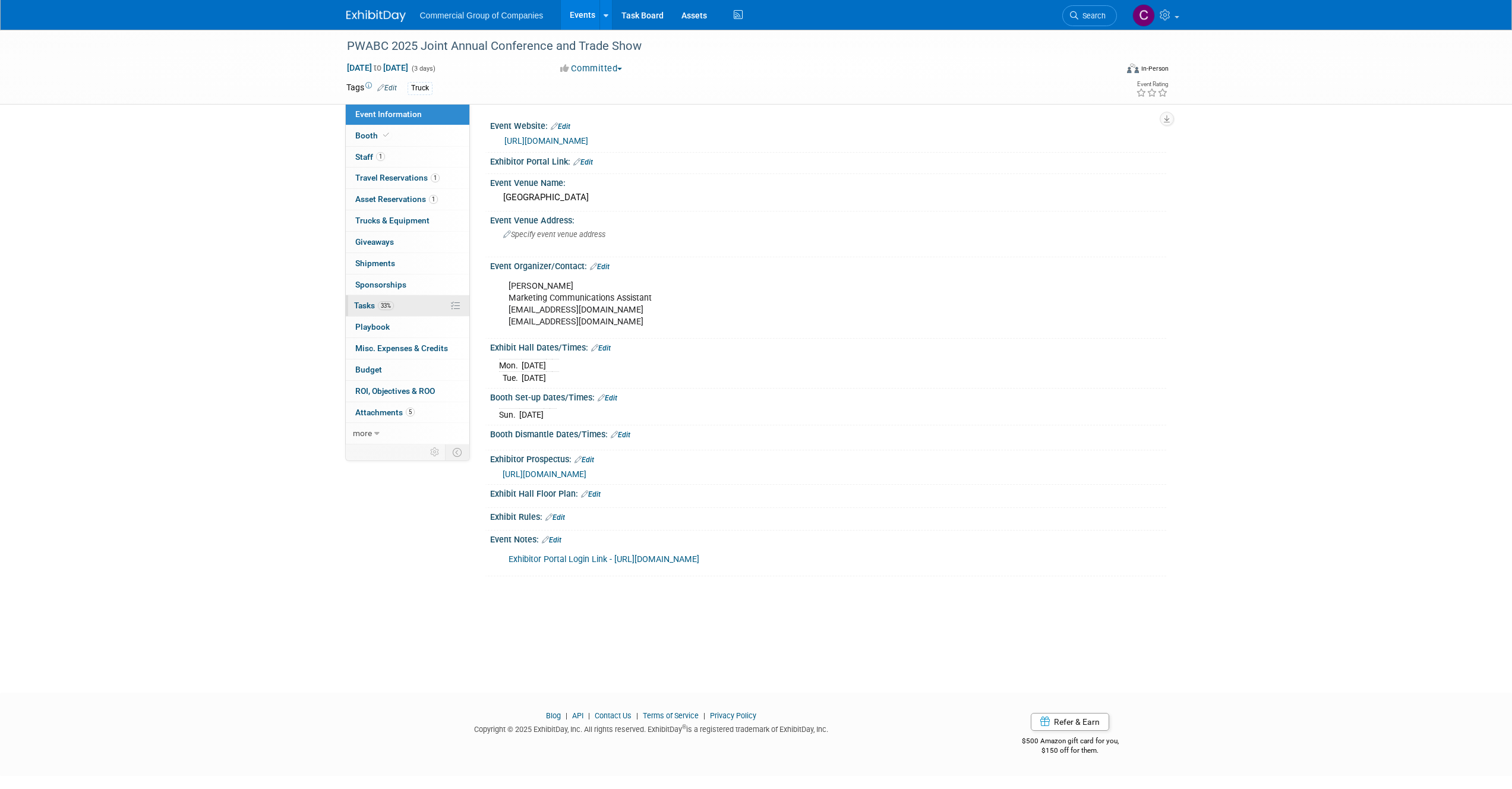
click at [401, 301] on link "33% Tasks 33%" at bounding box center [407, 305] width 123 height 21
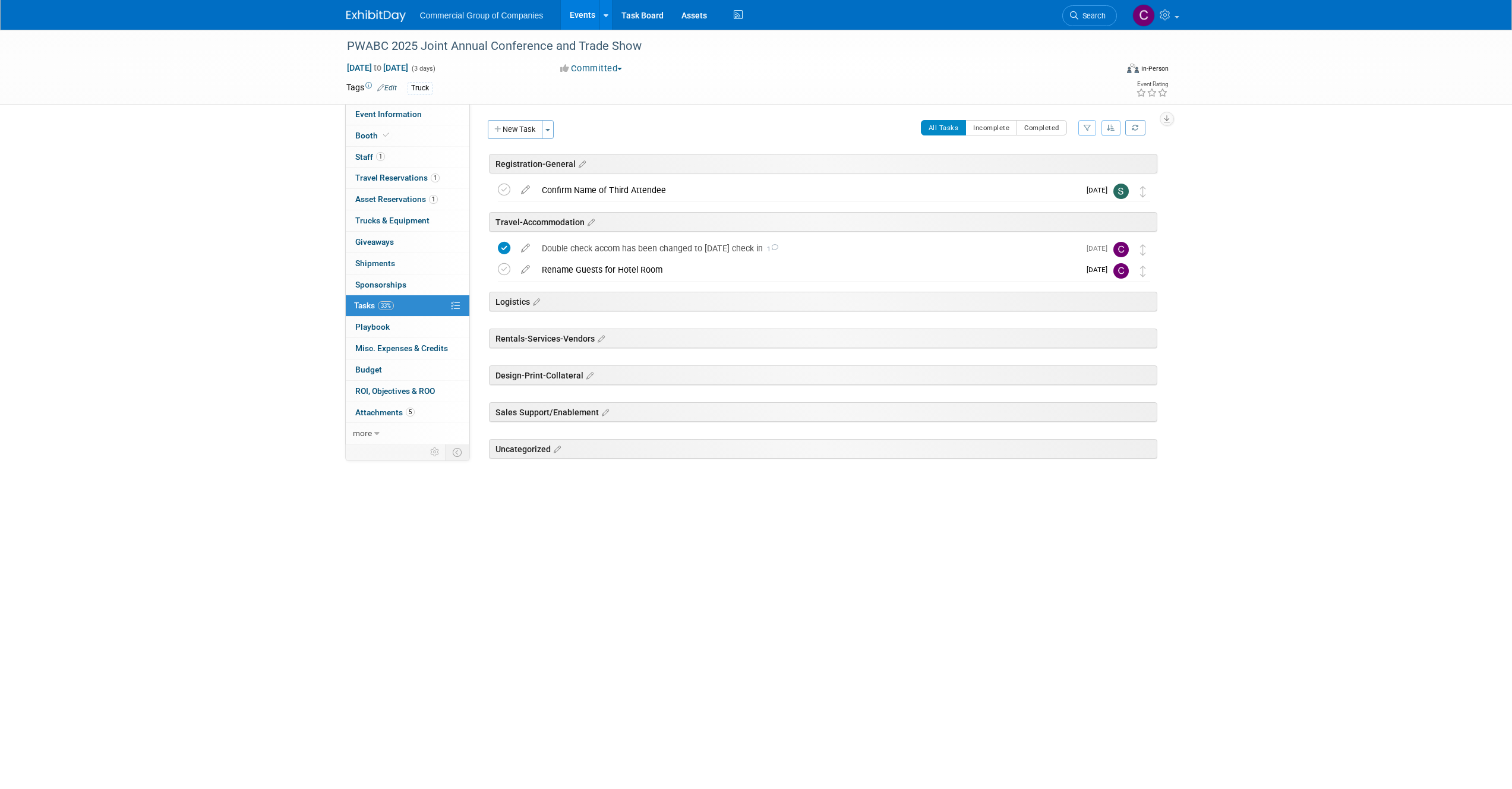
click at [368, 5] on link at bounding box center [383, 10] width 74 height 10
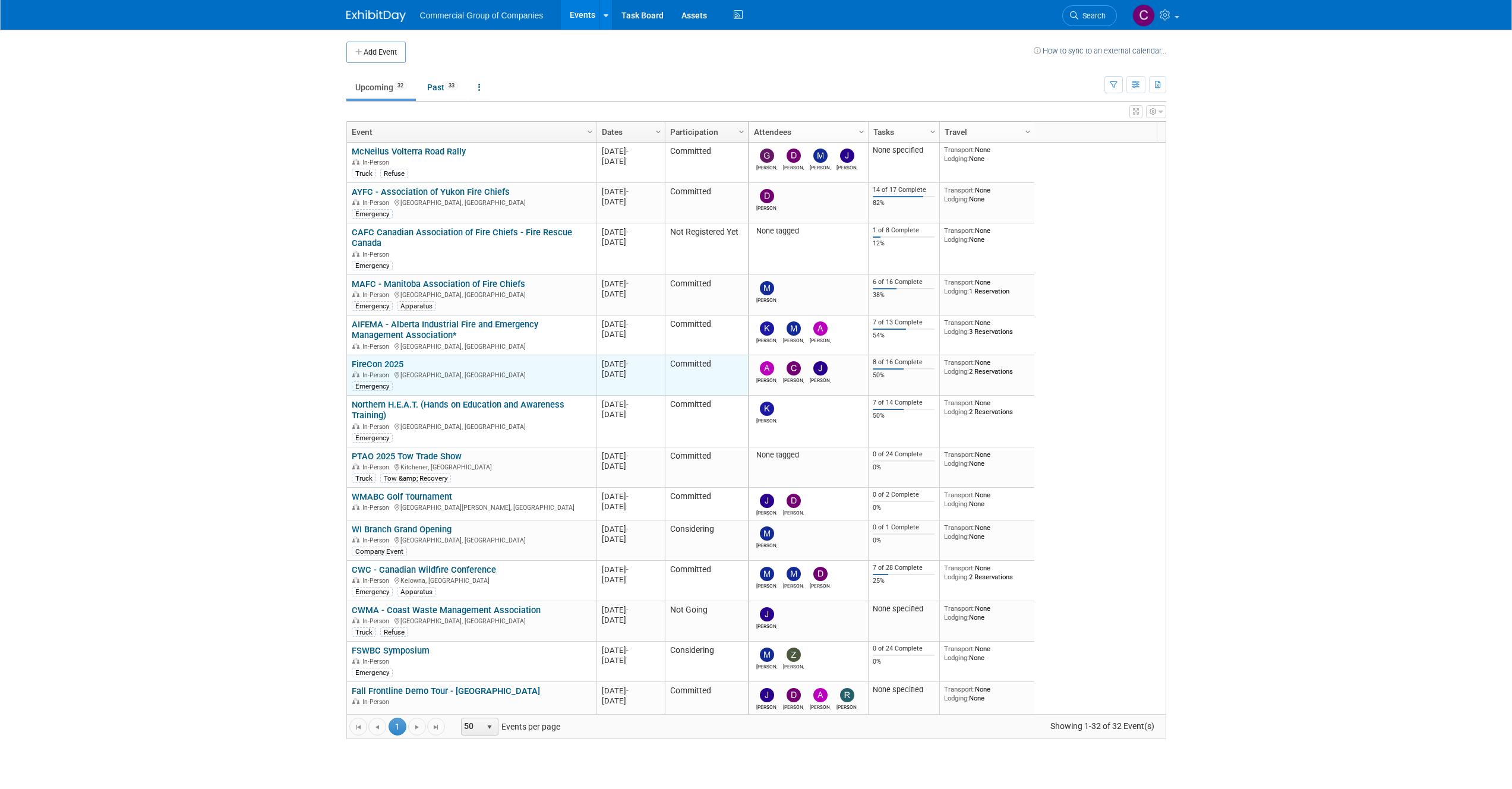
click at [380, 368] on link "FireCon 2025" at bounding box center [377, 364] width 52 height 11
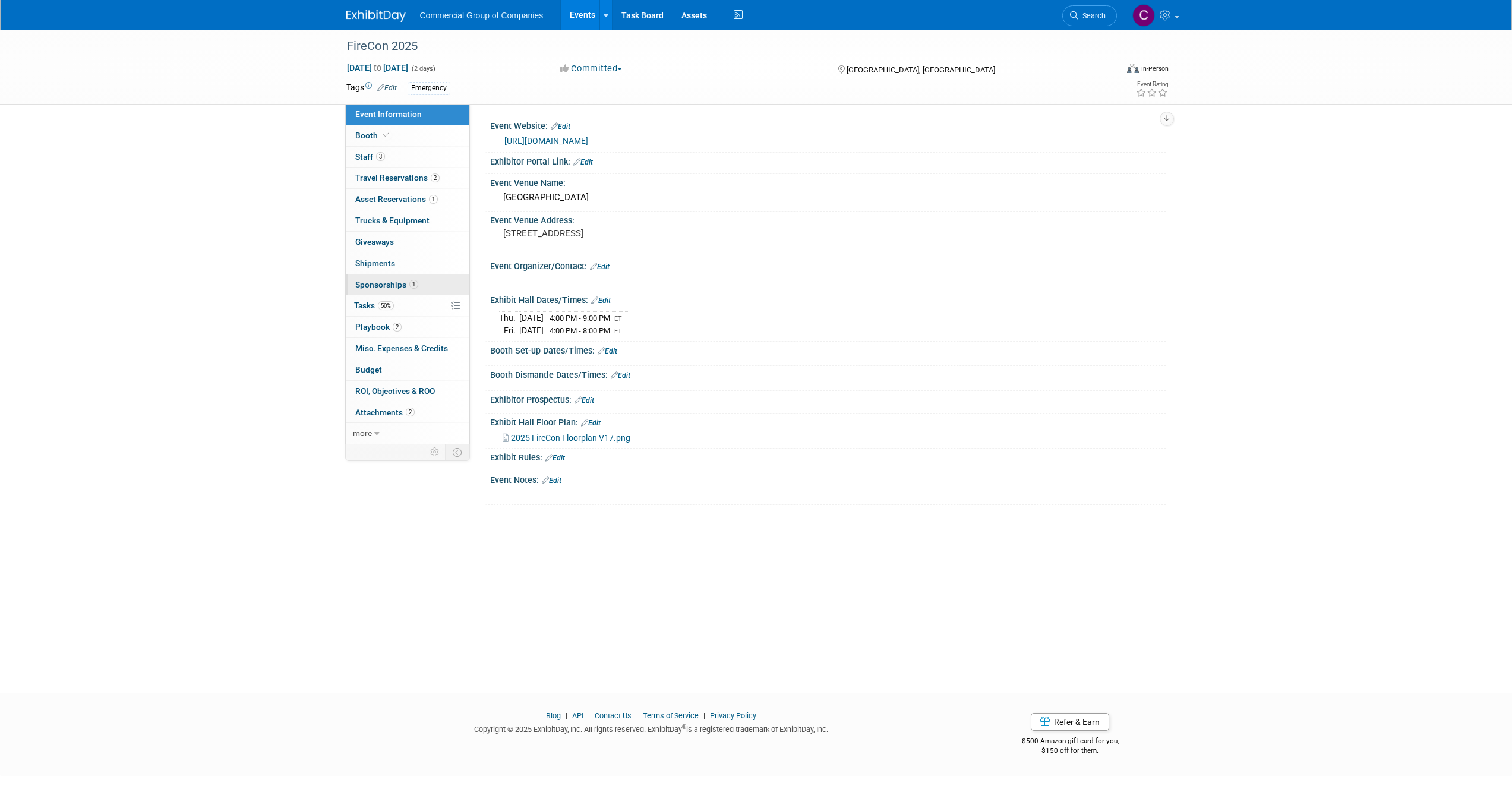
click at [395, 288] on span "Sponsorships 1" at bounding box center [387, 285] width 63 height 10
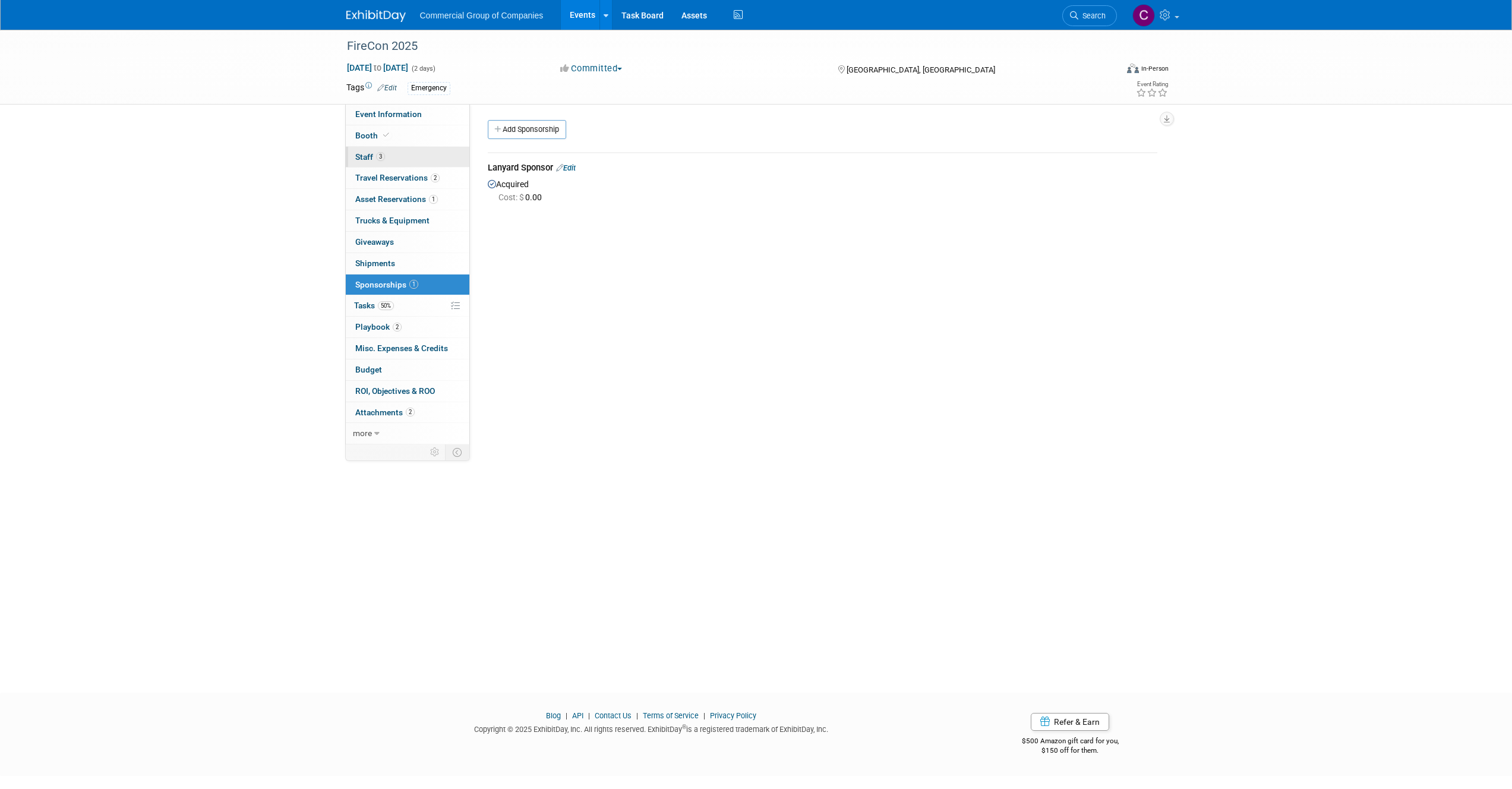
click at [392, 153] on link "3 Staff 3" at bounding box center [407, 157] width 123 height 21
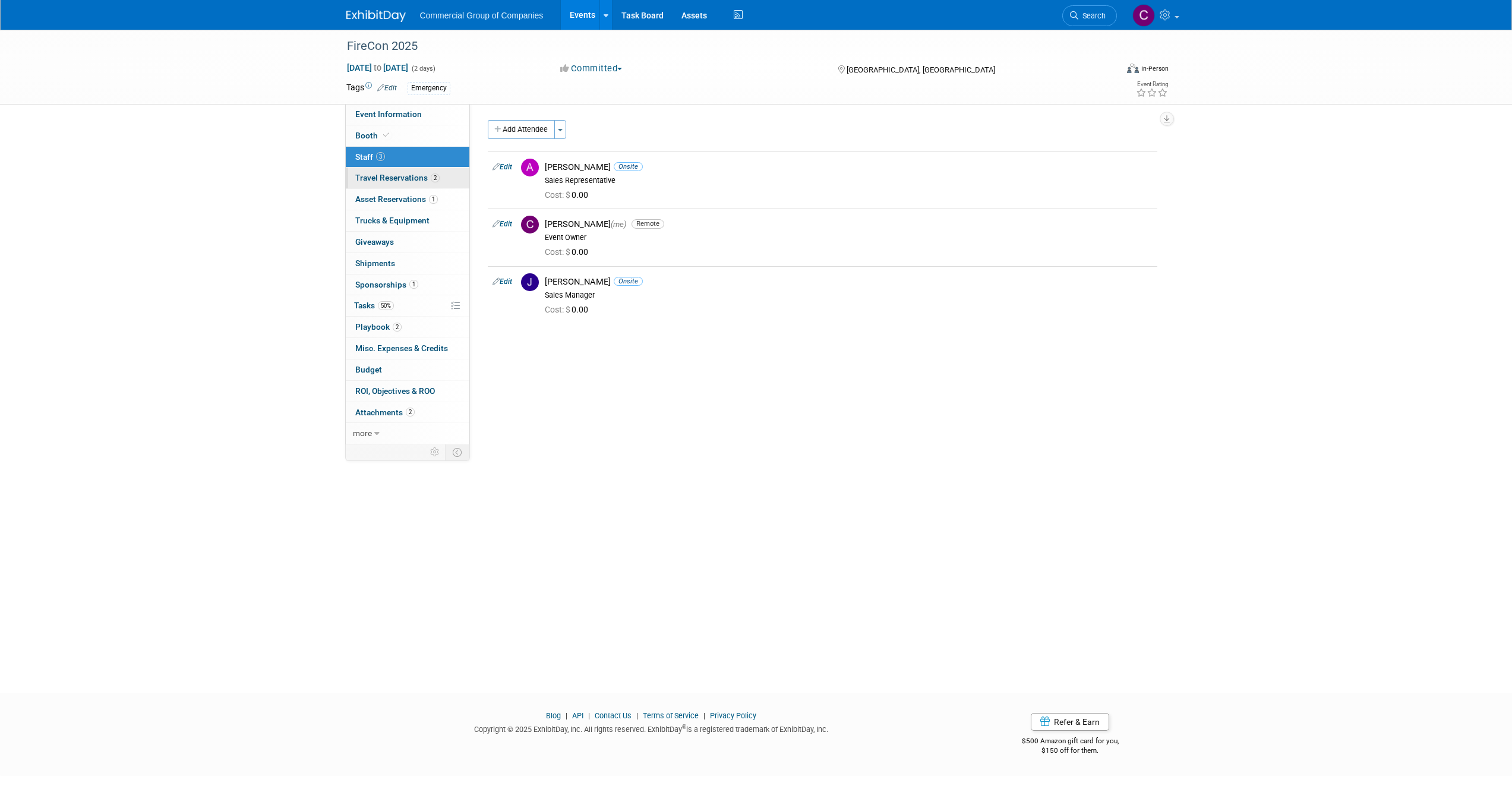
click at [404, 183] on link "2 Travel Reservations 2" at bounding box center [407, 178] width 123 height 21
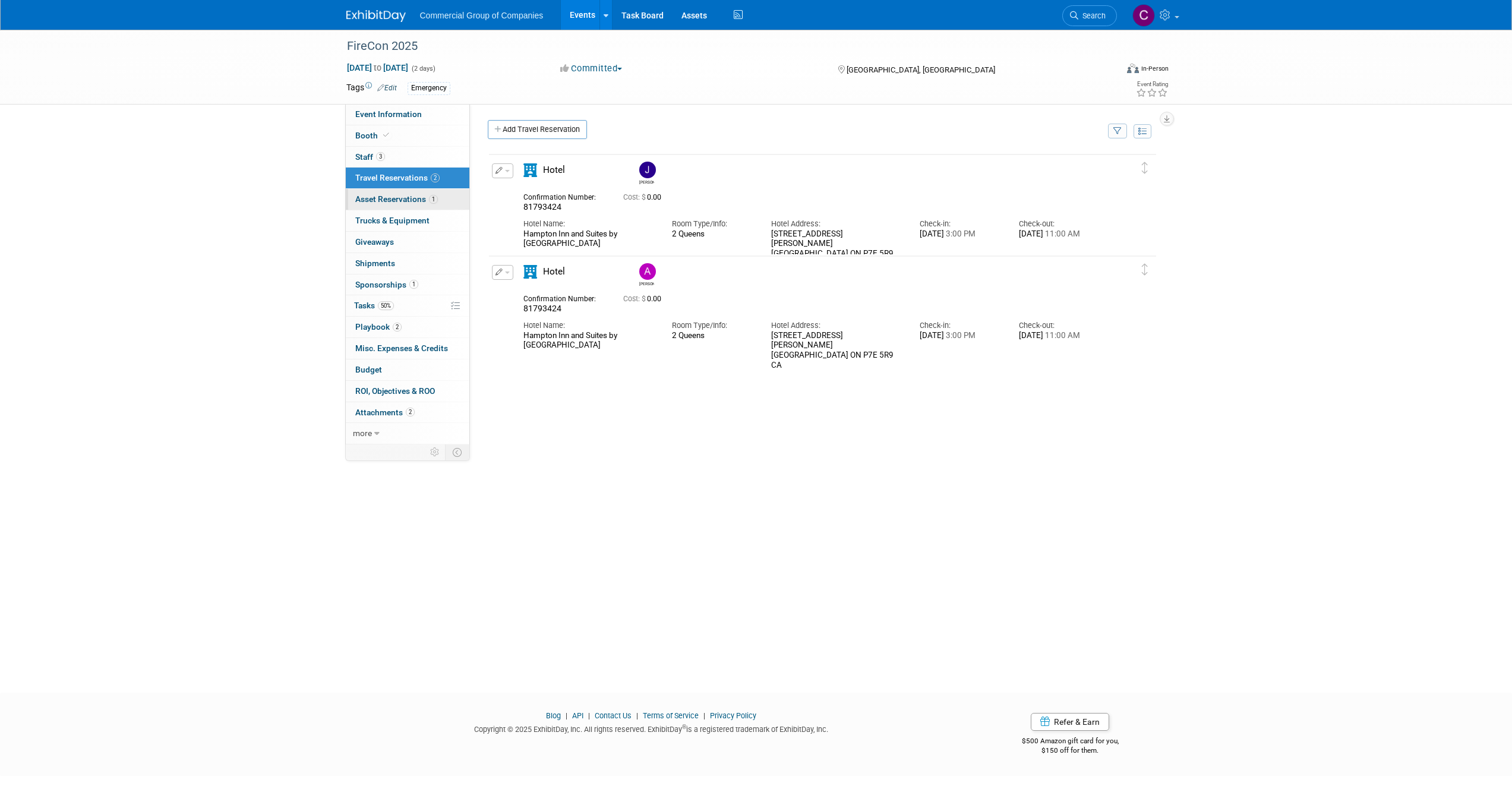
click at [406, 201] on span "Asset Reservations 1" at bounding box center [396, 199] width 83 height 10
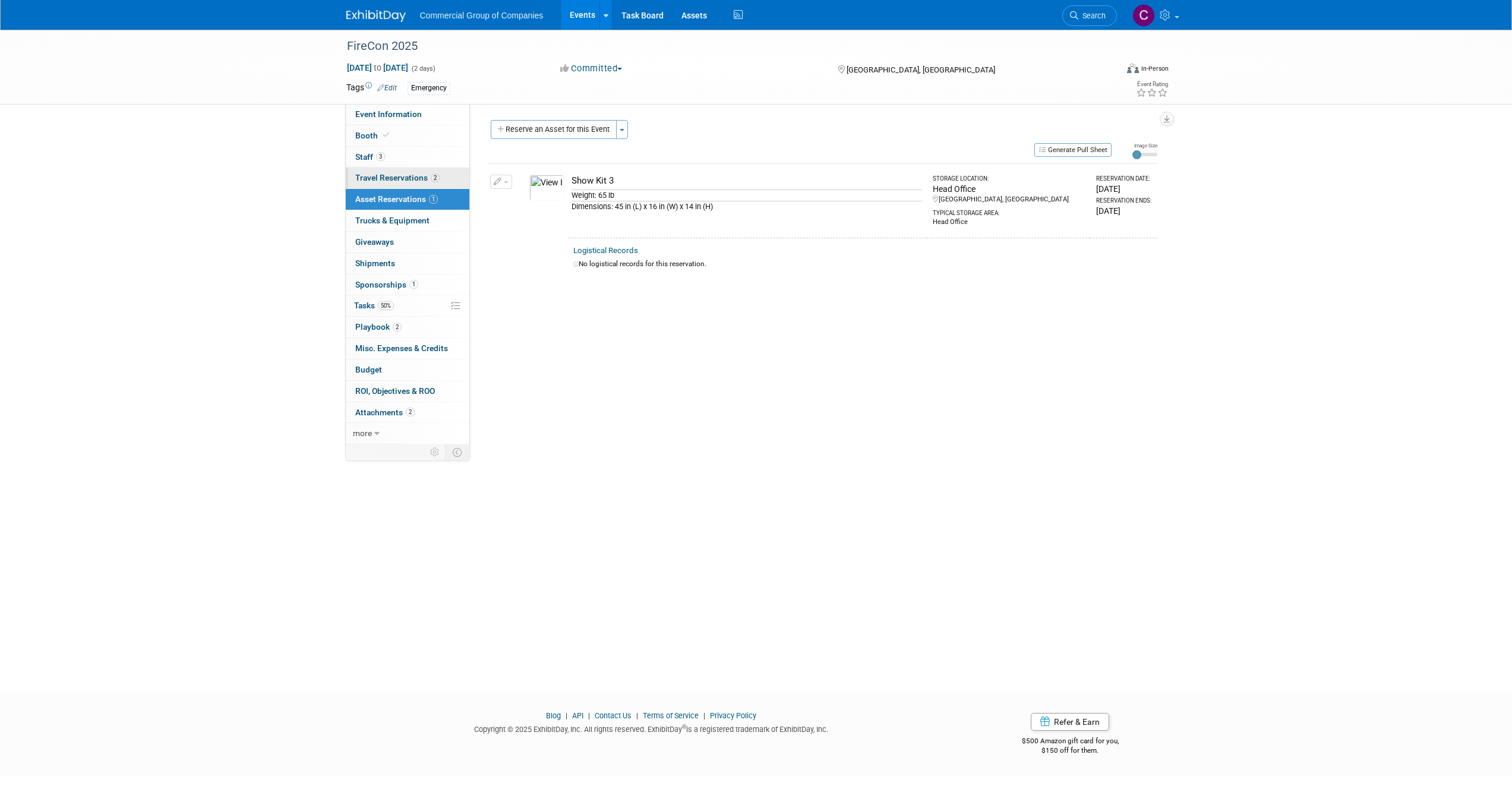
click at [406, 182] on span "Travel Reservations 2" at bounding box center [398, 178] width 85 height 10
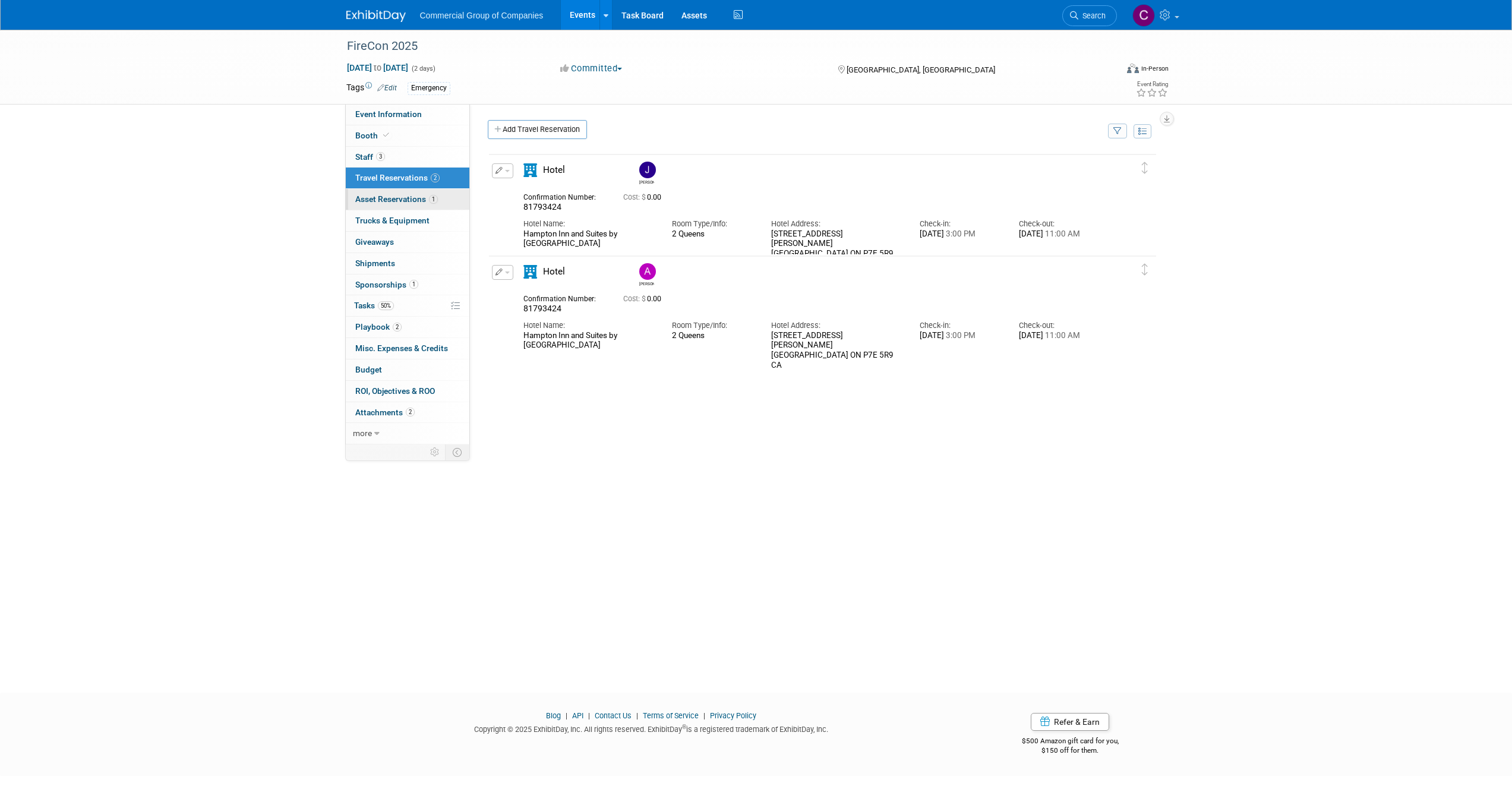
click at [417, 204] on span "Asset Reservations 1" at bounding box center [396, 199] width 83 height 10
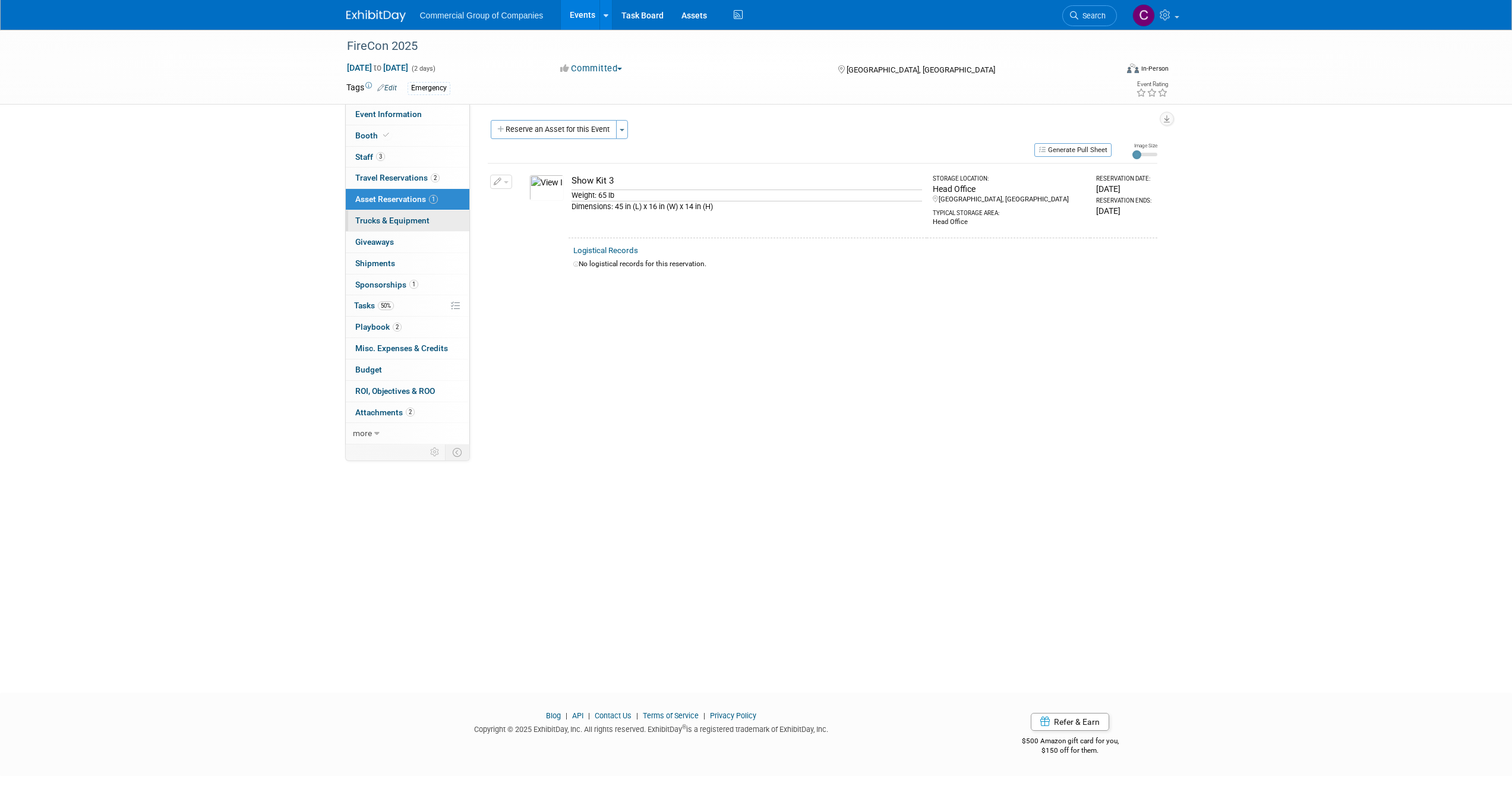
click at [418, 216] on span "Trucks & Equipment" at bounding box center [392, 220] width 74 height 10
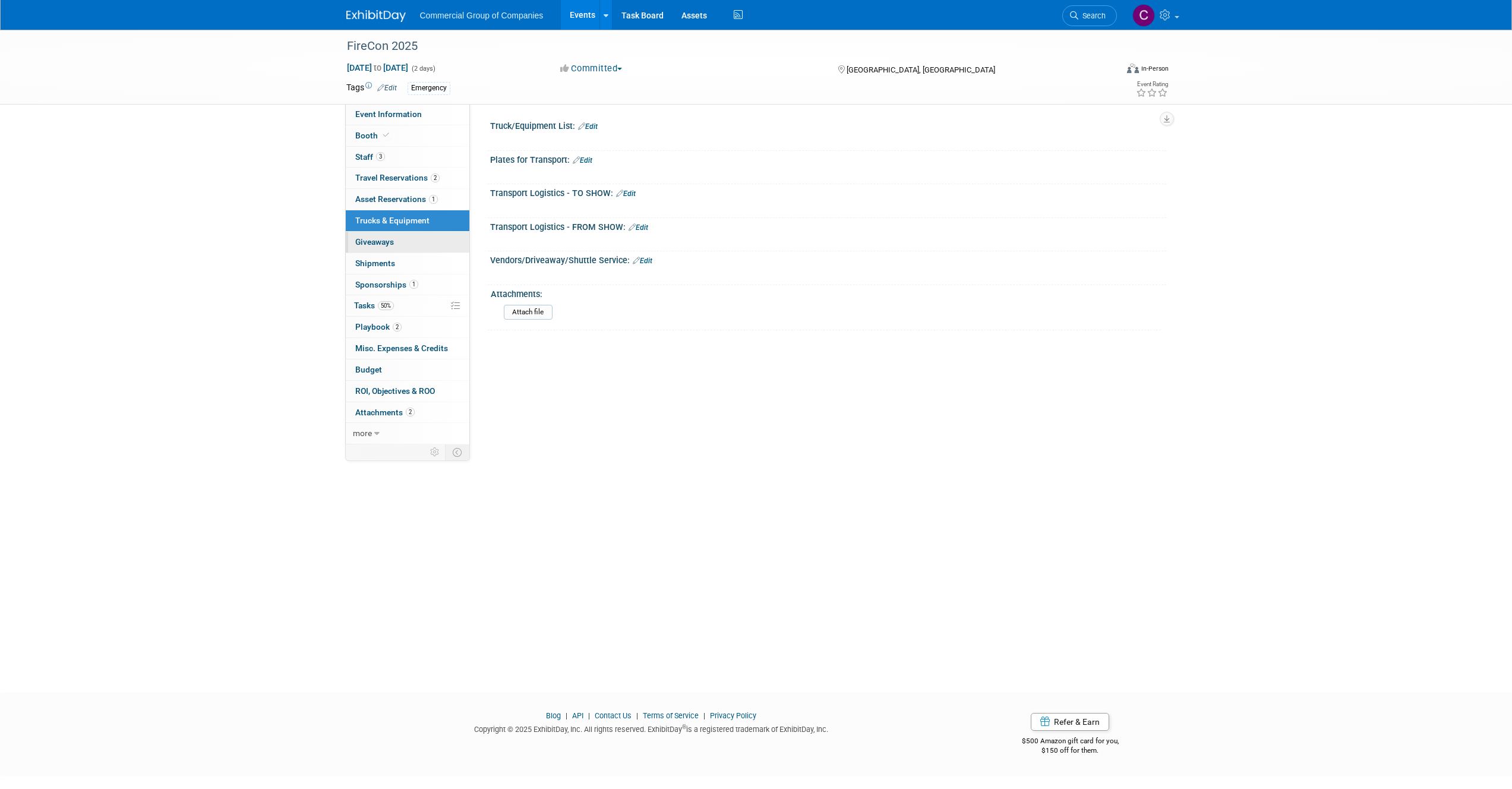
click at [418, 238] on link "0 Giveaways 0" at bounding box center [407, 242] width 123 height 21
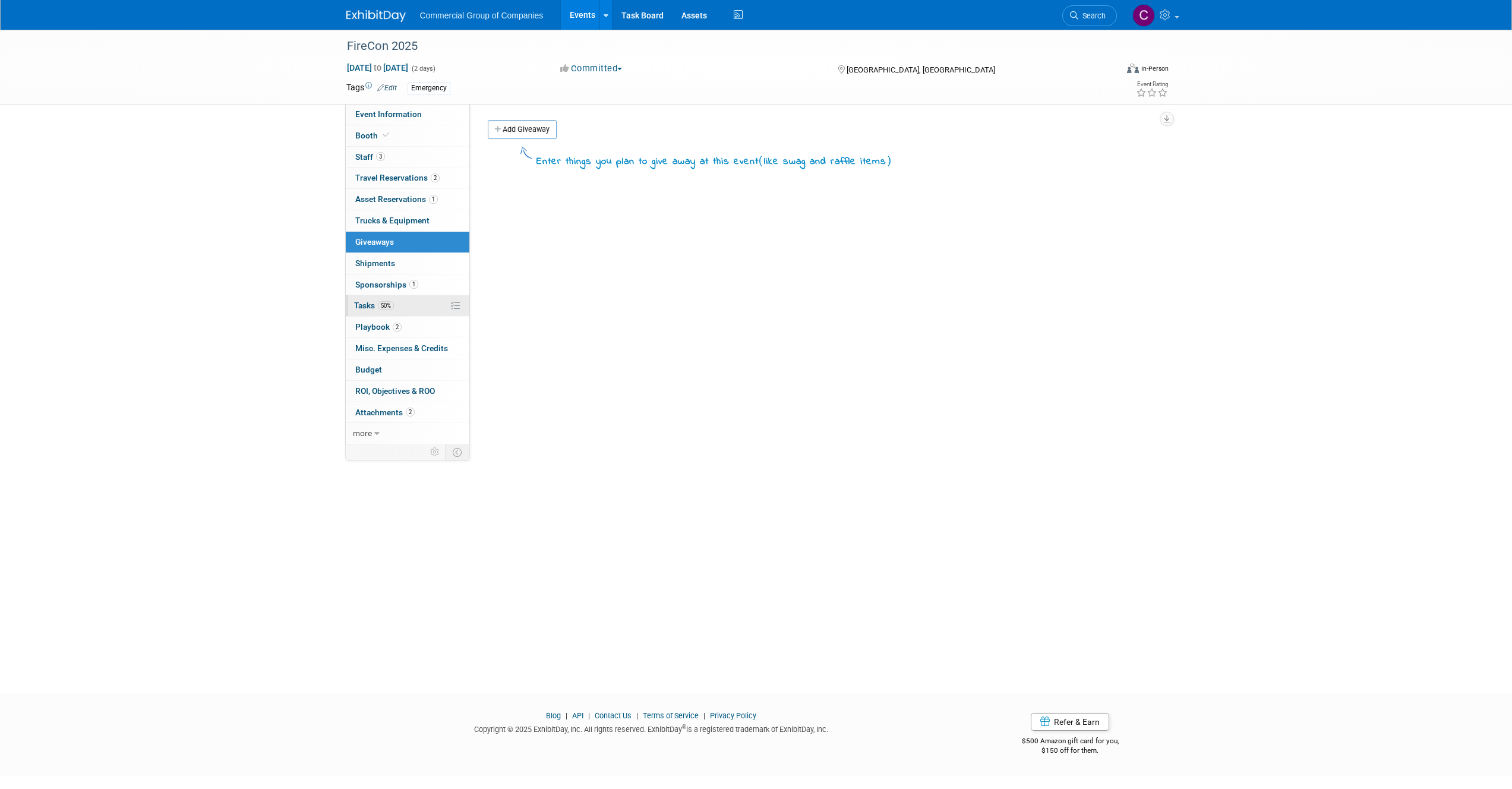
click at [409, 303] on link "50% Tasks 50%" at bounding box center [407, 305] width 123 height 21
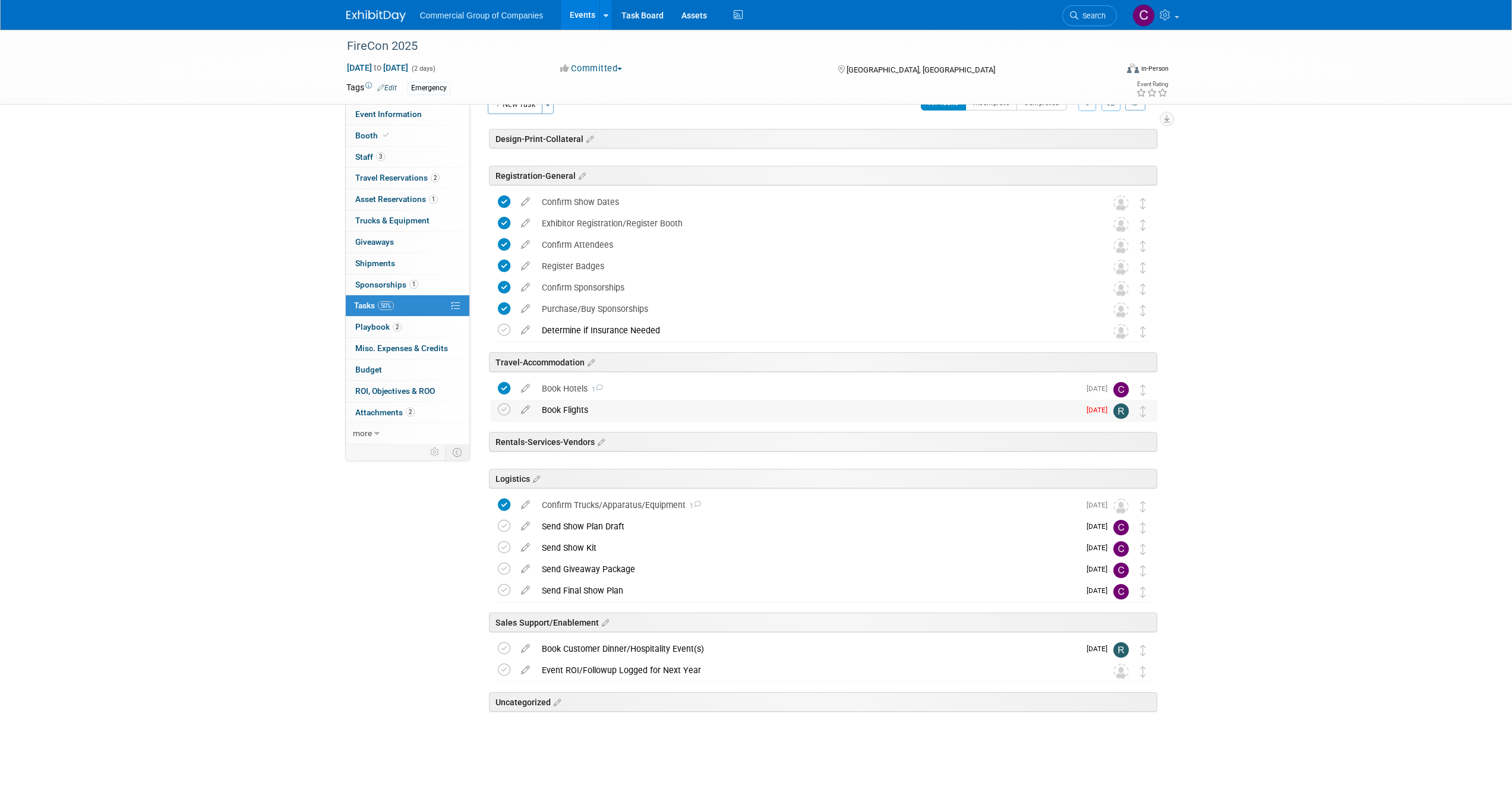
scroll to position [27, 0]
click at [595, 384] on span "1" at bounding box center [595, 387] width 15 height 8
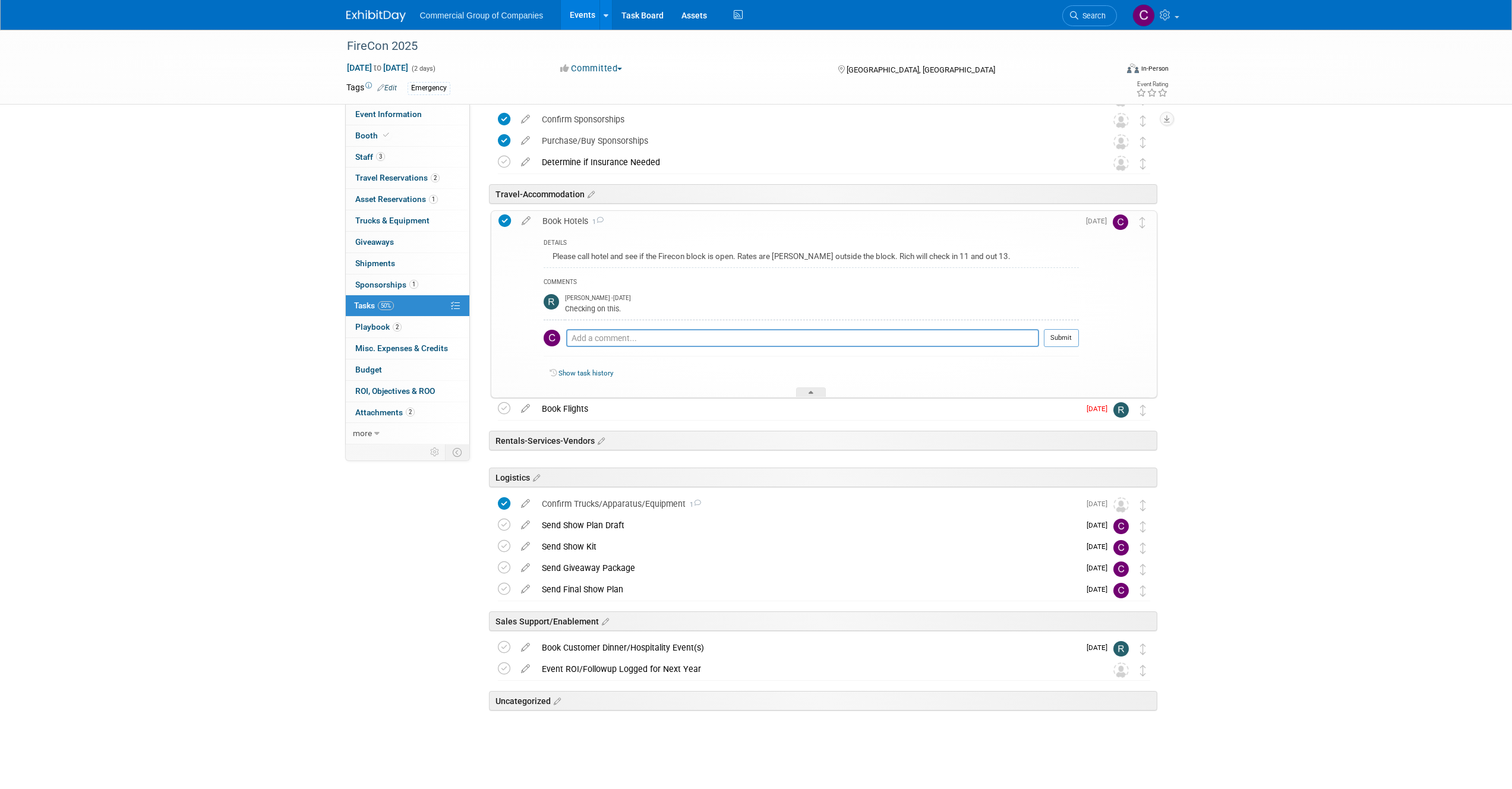
scroll to position [194, 0]
click at [726, 504] on div "Confirm Trucks/Apparatus/Equipment 1" at bounding box center [808, 503] width 544 height 20
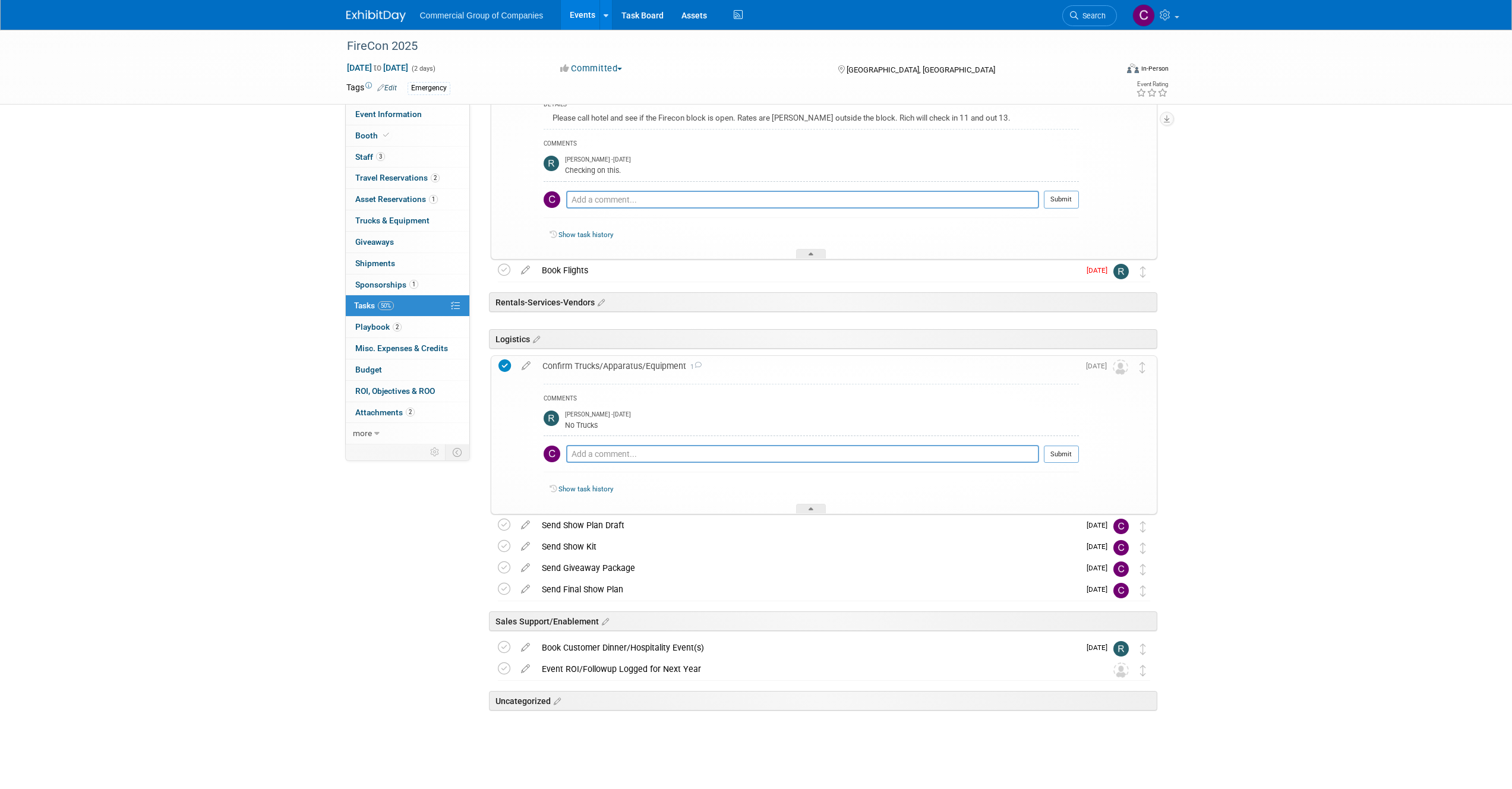
scroll to position [332, 0]
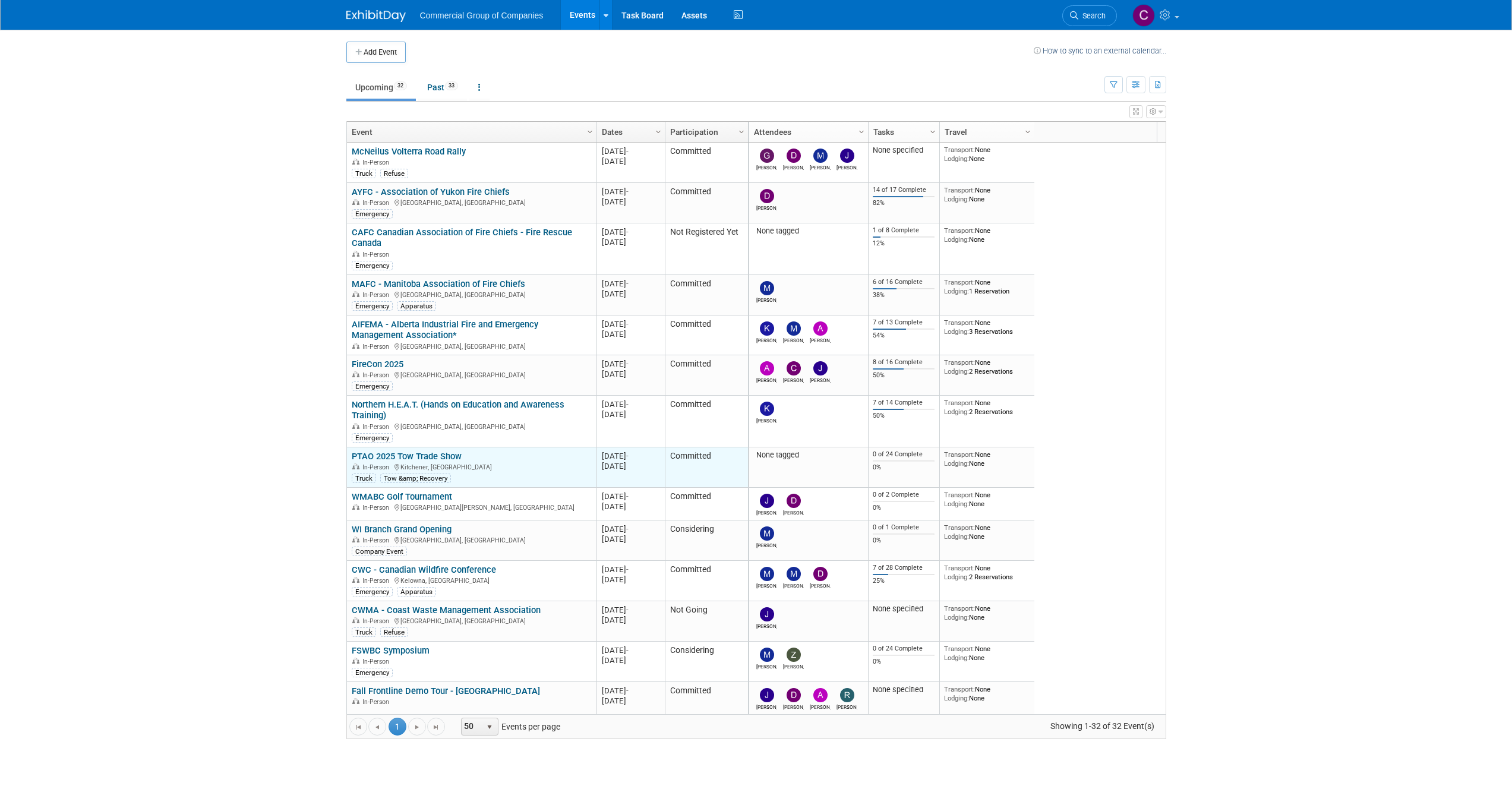
click at [449, 455] on link "PTAO 2025 Tow Trade Show" at bounding box center [406, 456] width 110 height 11
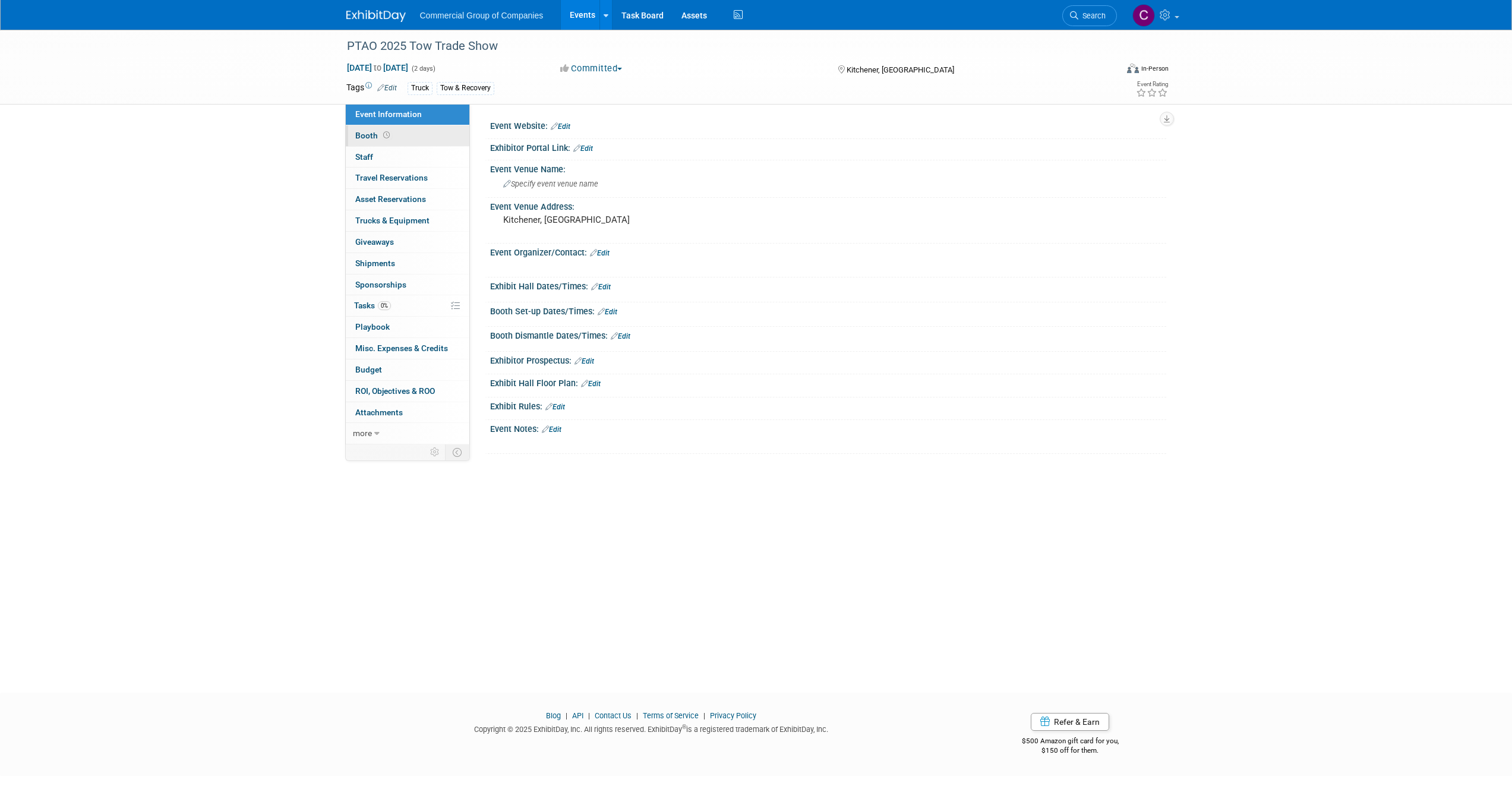
click at [415, 135] on link "Booth" at bounding box center [407, 135] width 123 height 21
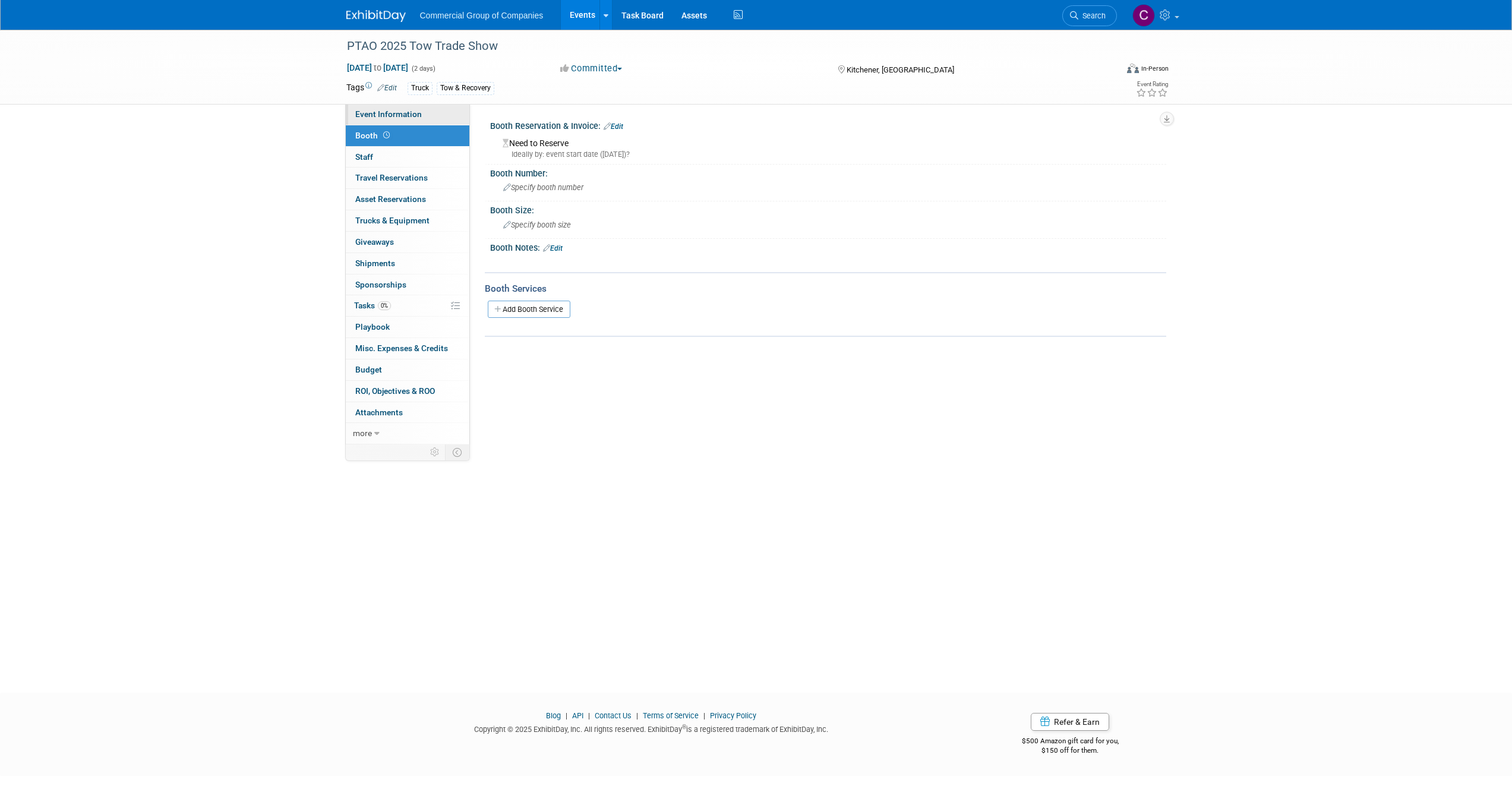
click at [437, 121] on link "Event Information" at bounding box center [407, 114] width 123 height 21
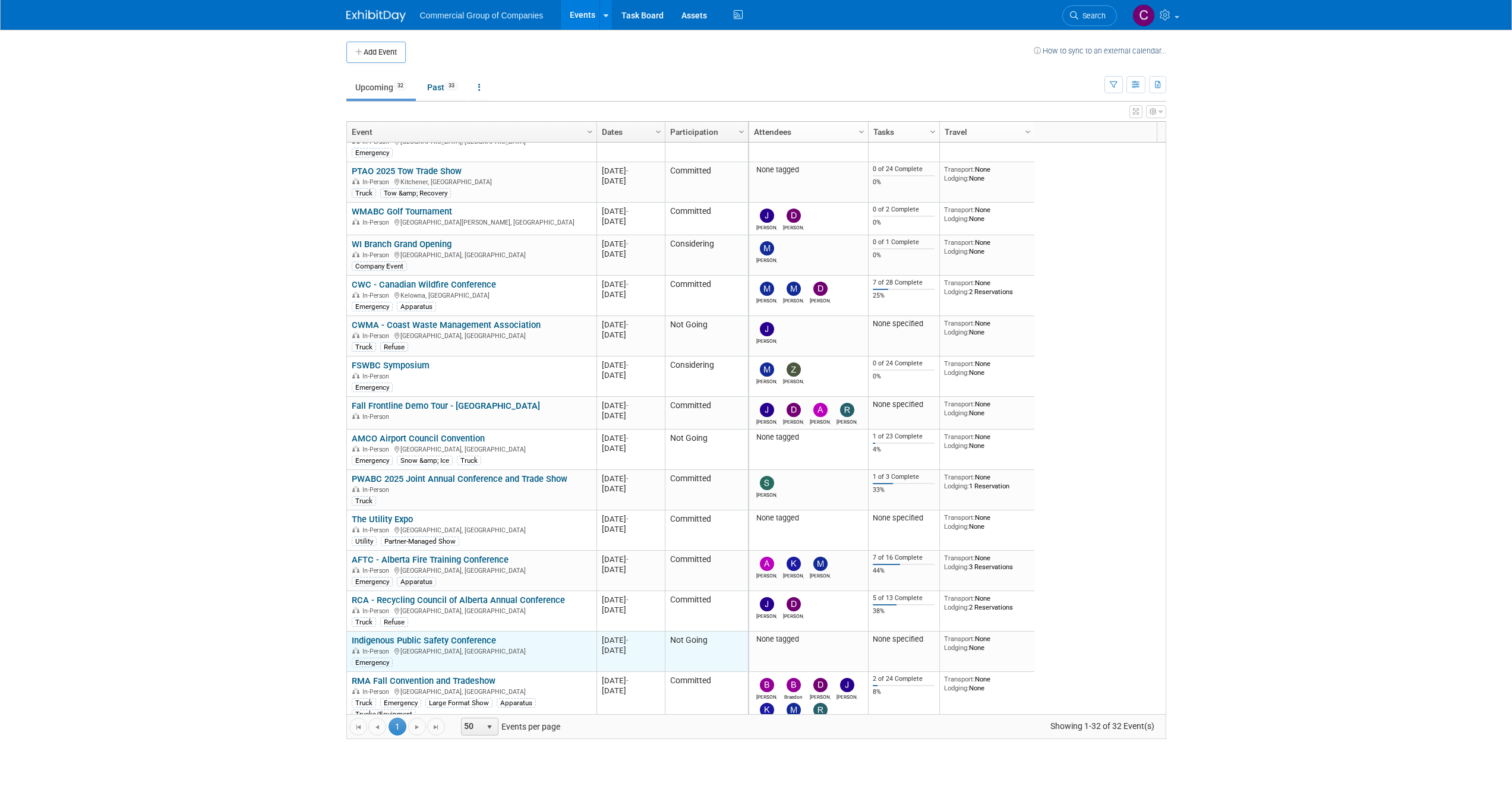
scroll to position [570, 0]
